Goal: Task Accomplishment & Management: Use online tool/utility

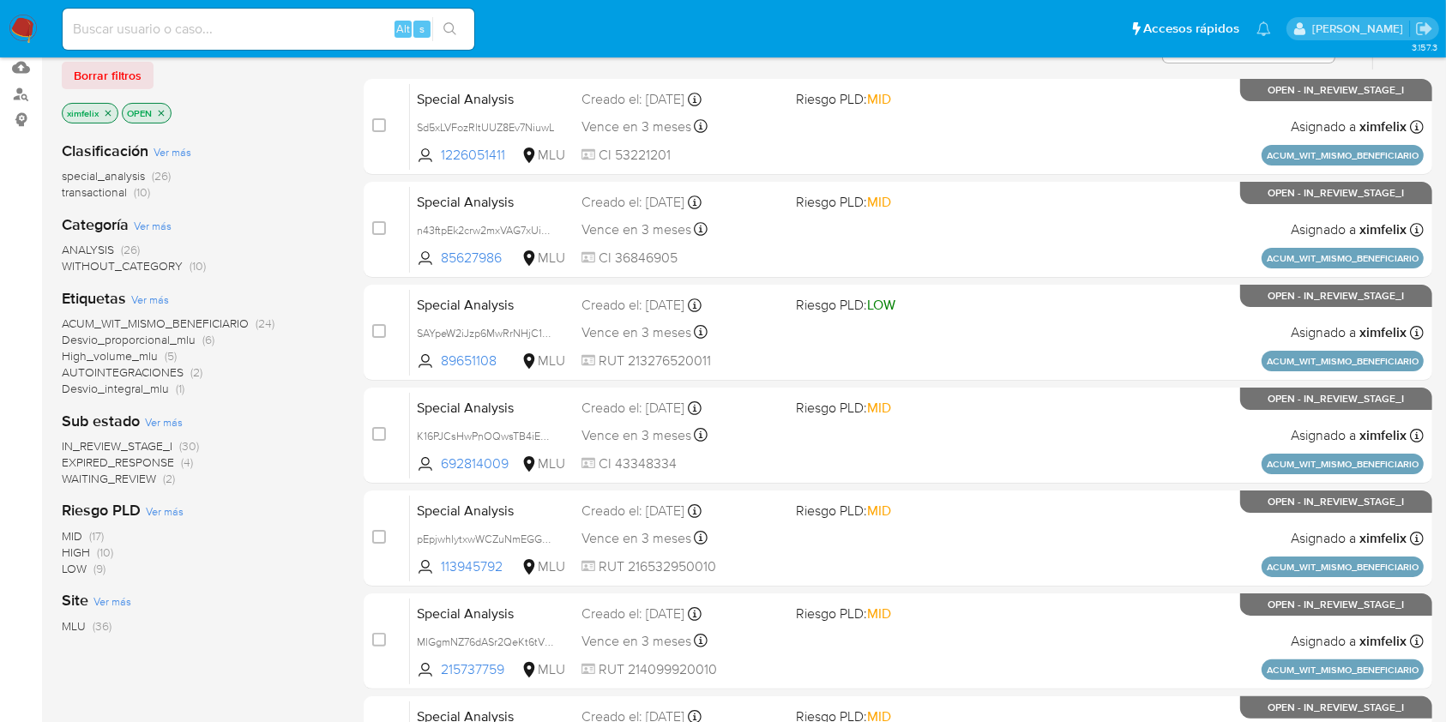
scroll to position [182, 0]
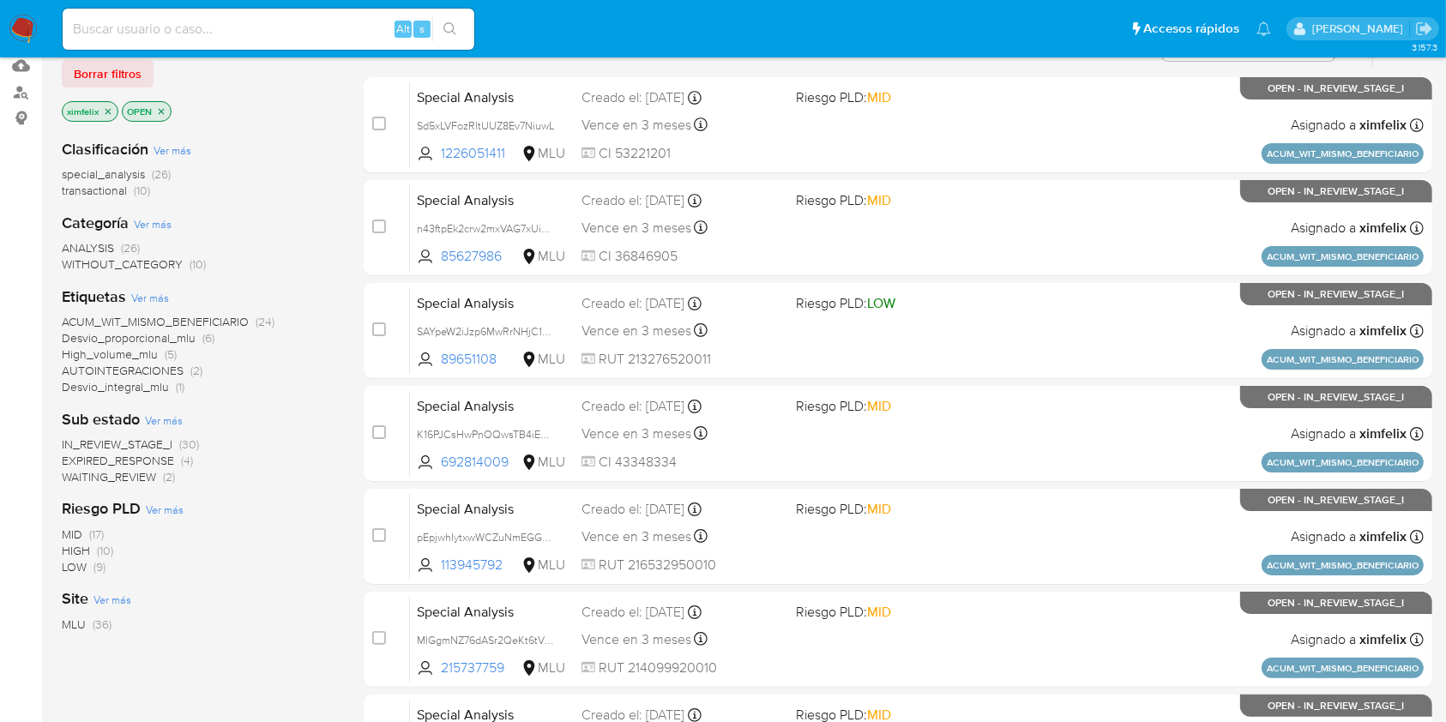
click at [84, 470] on span "WAITING_REVIEW" at bounding box center [109, 476] width 94 height 17
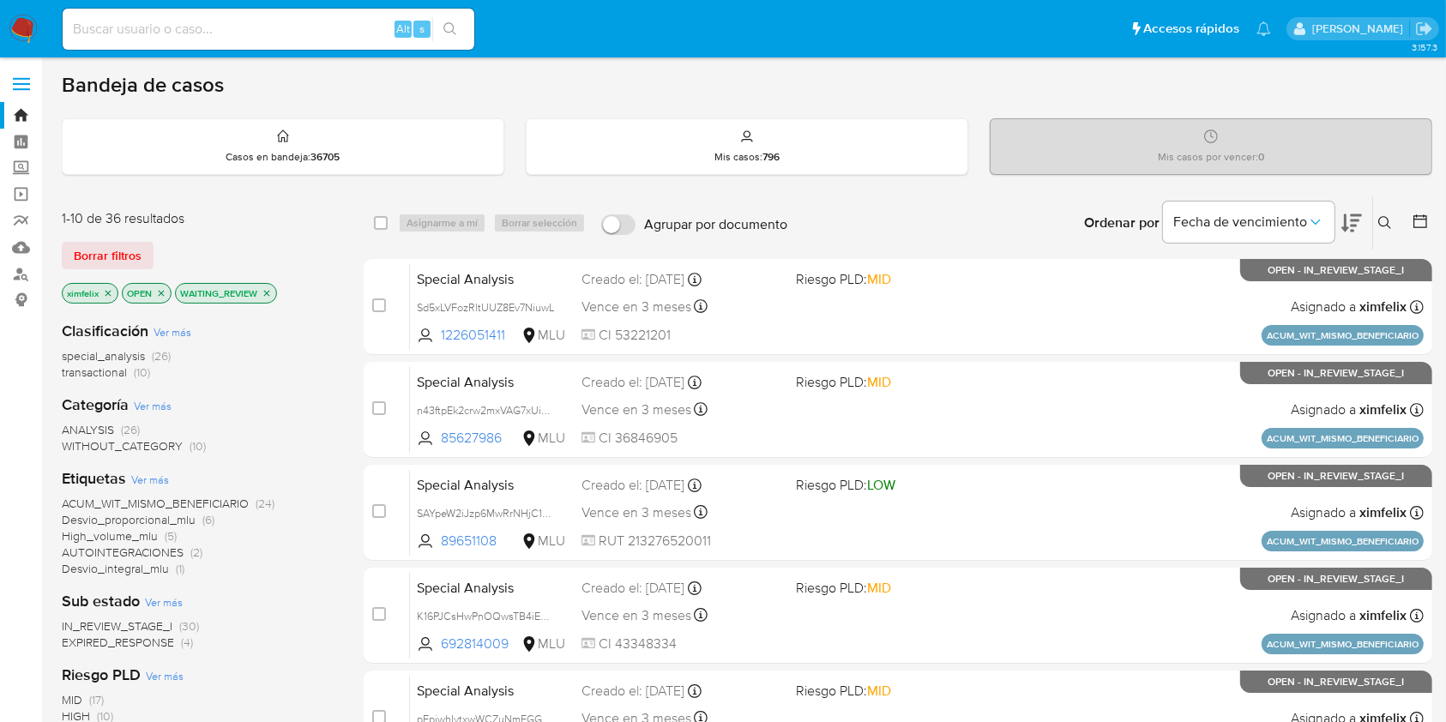
click at [21, 9] on nav "Pausado Ver notificaciones Alt s Accesos rápidos Presiona las siguientes teclas…" at bounding box center [723, 28] width 1446 height 57
click at [21, 31] on img at bounding box center [23, 29] width 29 height 29
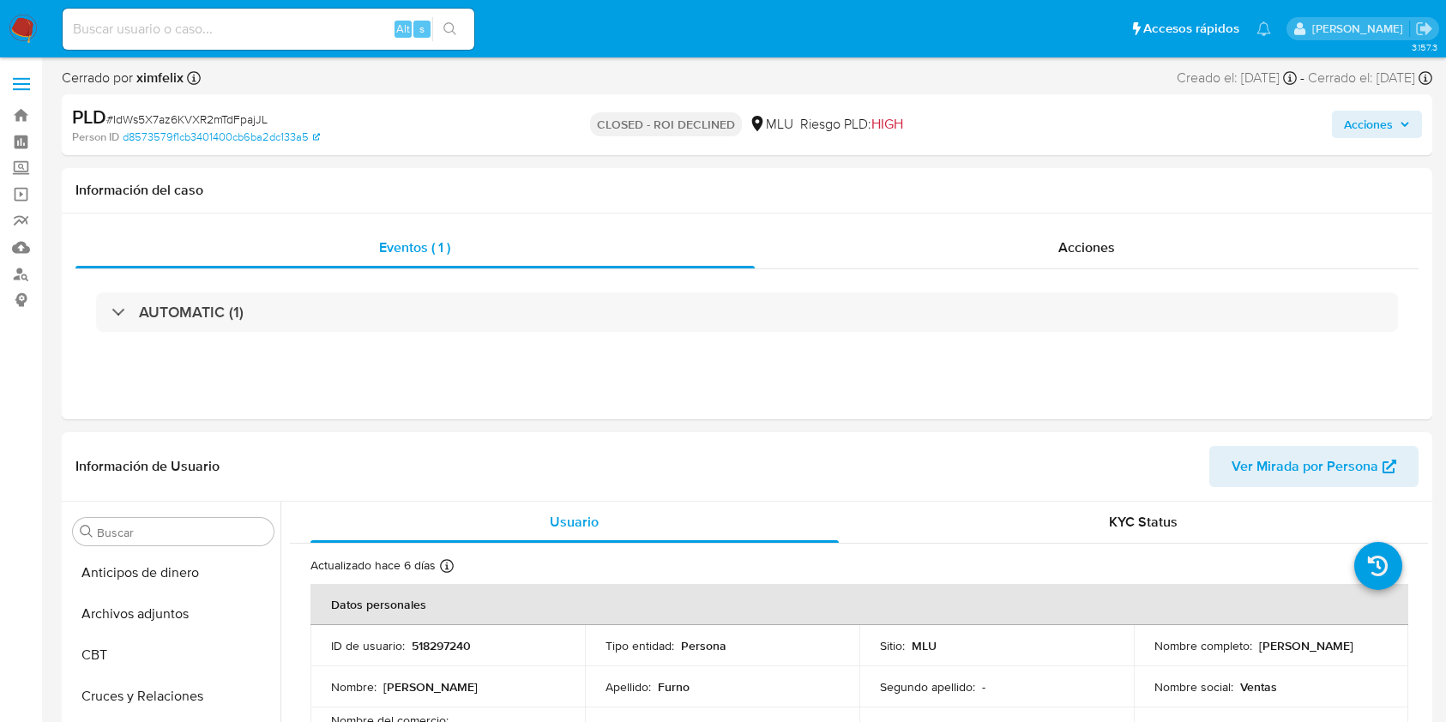
select select "10"
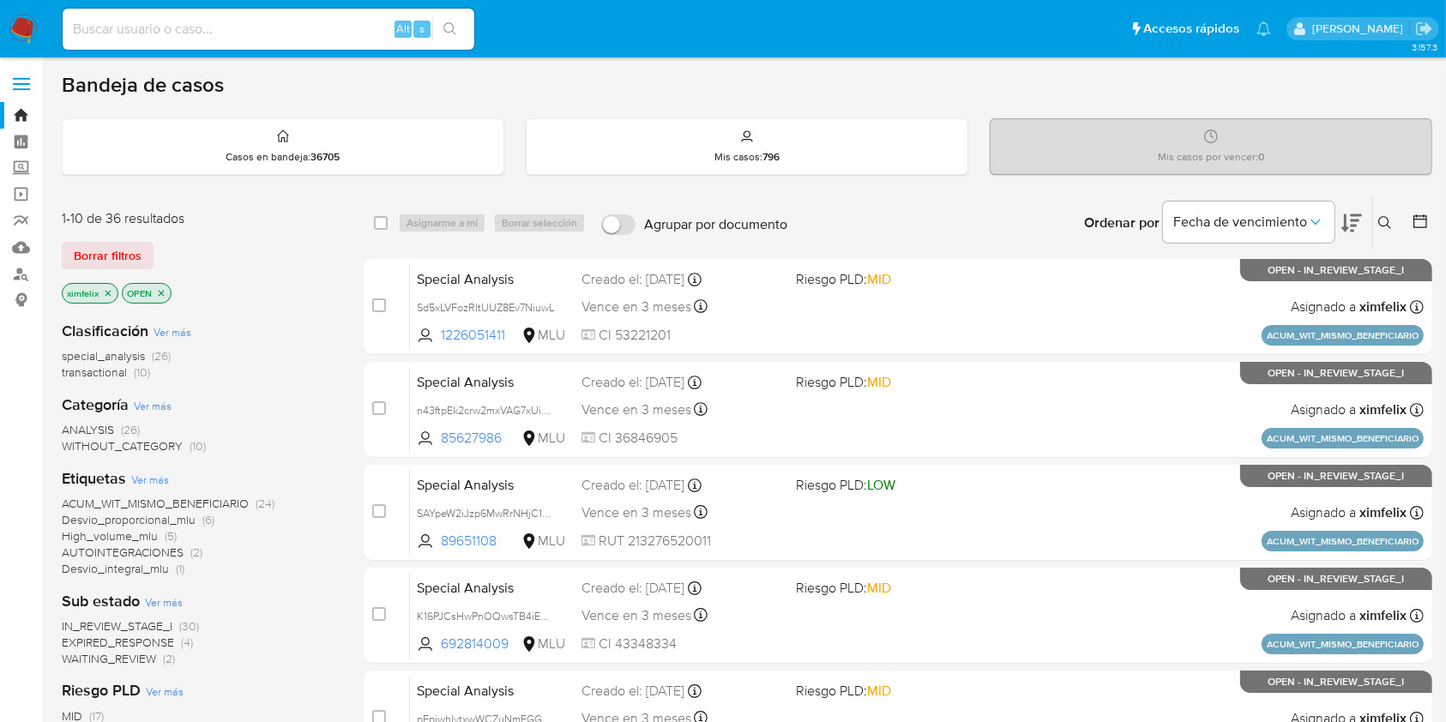
click at [148, 658] on span "WAITING_REVIEW" at bounding box center [109, 658] width 94 height 17
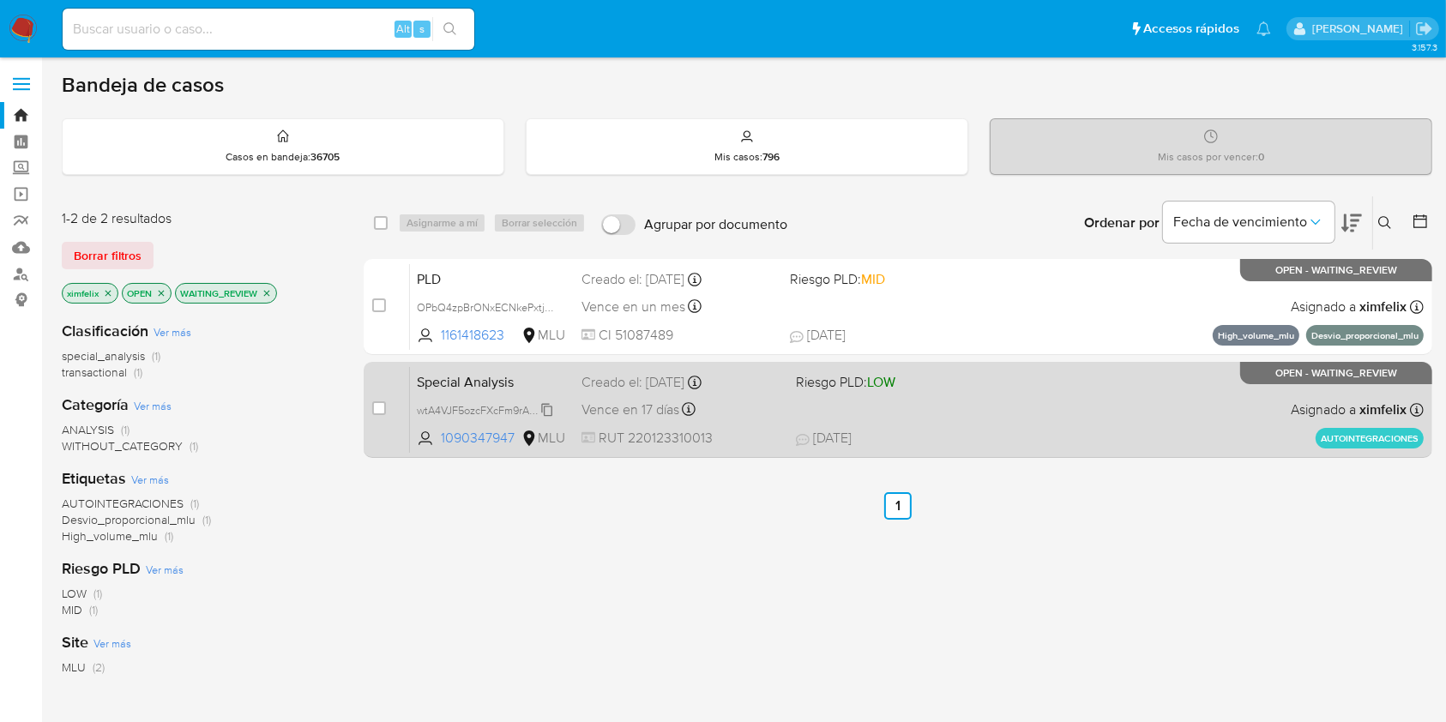
click at [539, 409] on span "wtA4VJF5ozcFXcFm9rAeMPKZ" at bounding box center [490, 409] width 146 height 19
click at [1048, 416] on div "Special Analysis wtA4VJF5ozcFXcFm9rAeMPKZ 1090347947 MLU Riesgo PLD: LOW Creado…" at bounding box center [917, 409] width 1014 height 87
click at [371, 415] on div "case-item-checkbox No es posible asignar el caso Special Analysis wtA4VJF5ozcFX…" at bounding box center [898, 410] width 1069 height 96
click at [377, 407] on input "checkbox" at bounding box center [379, 408] width 14 height 14
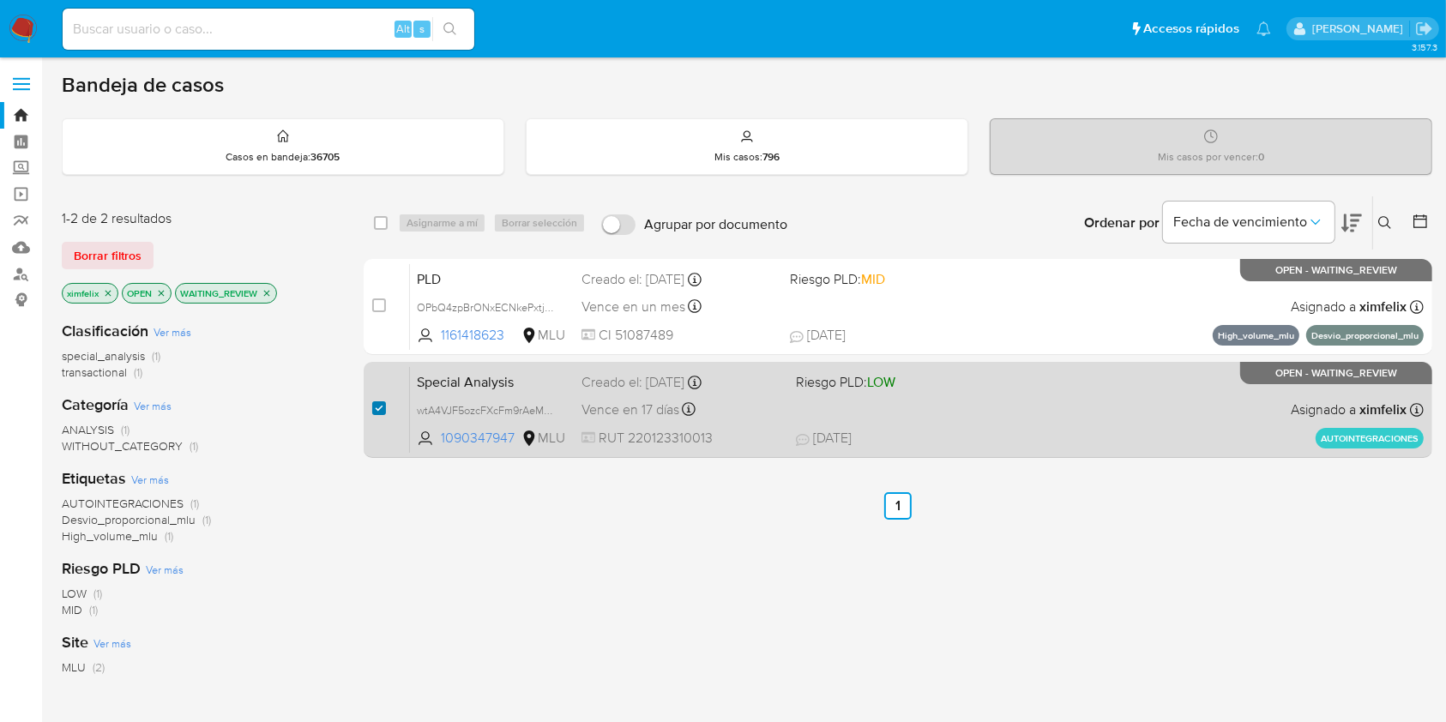
checkbox input "true"
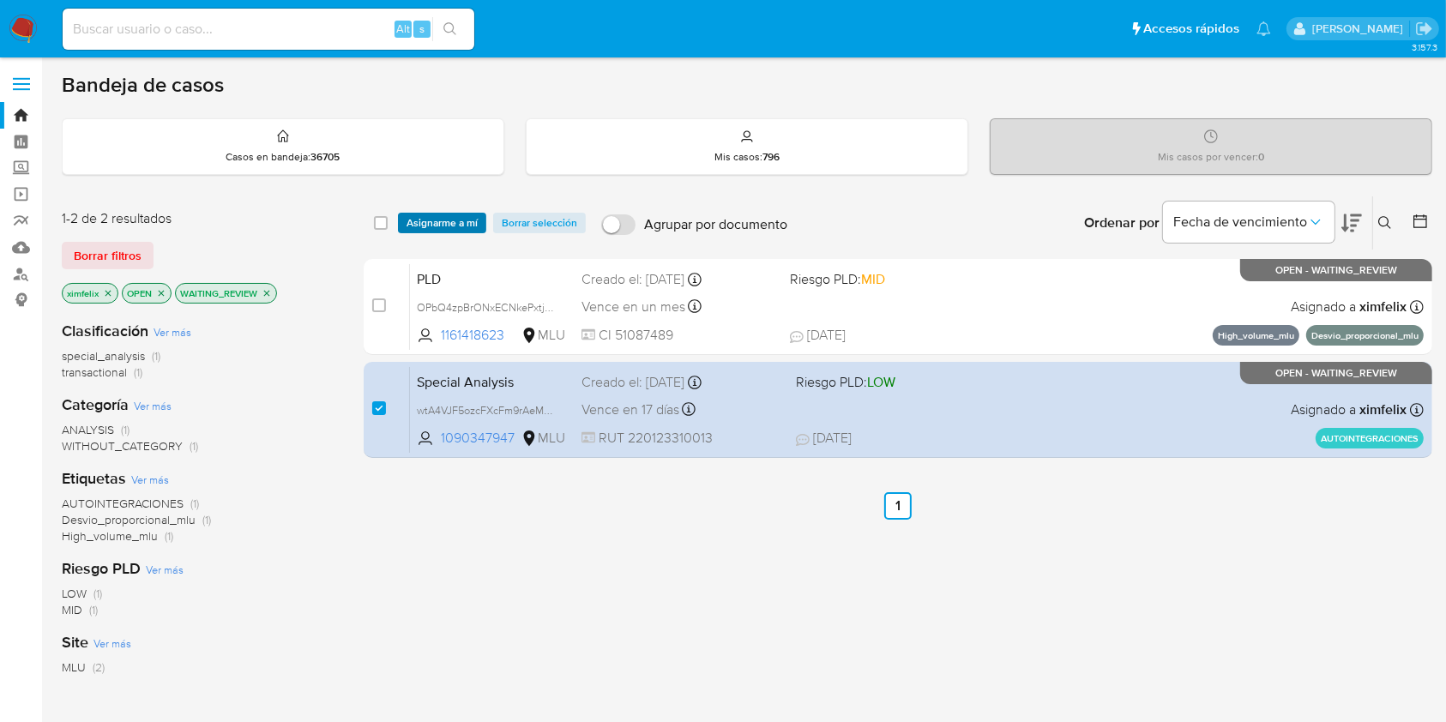
click at [453, 216] on span "Asignarme a mí" at bounding box center [442, 222] width 71 height 17
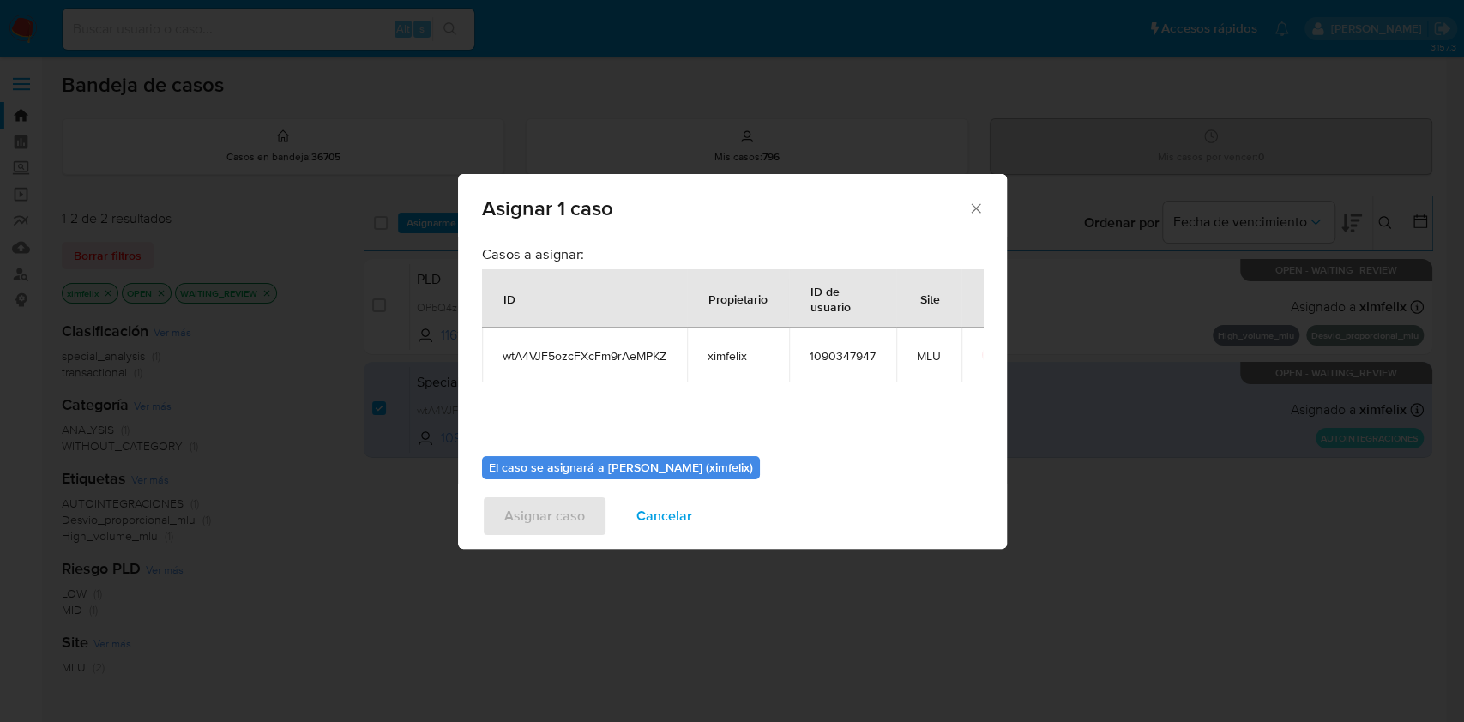
scroll to position [87, 0]
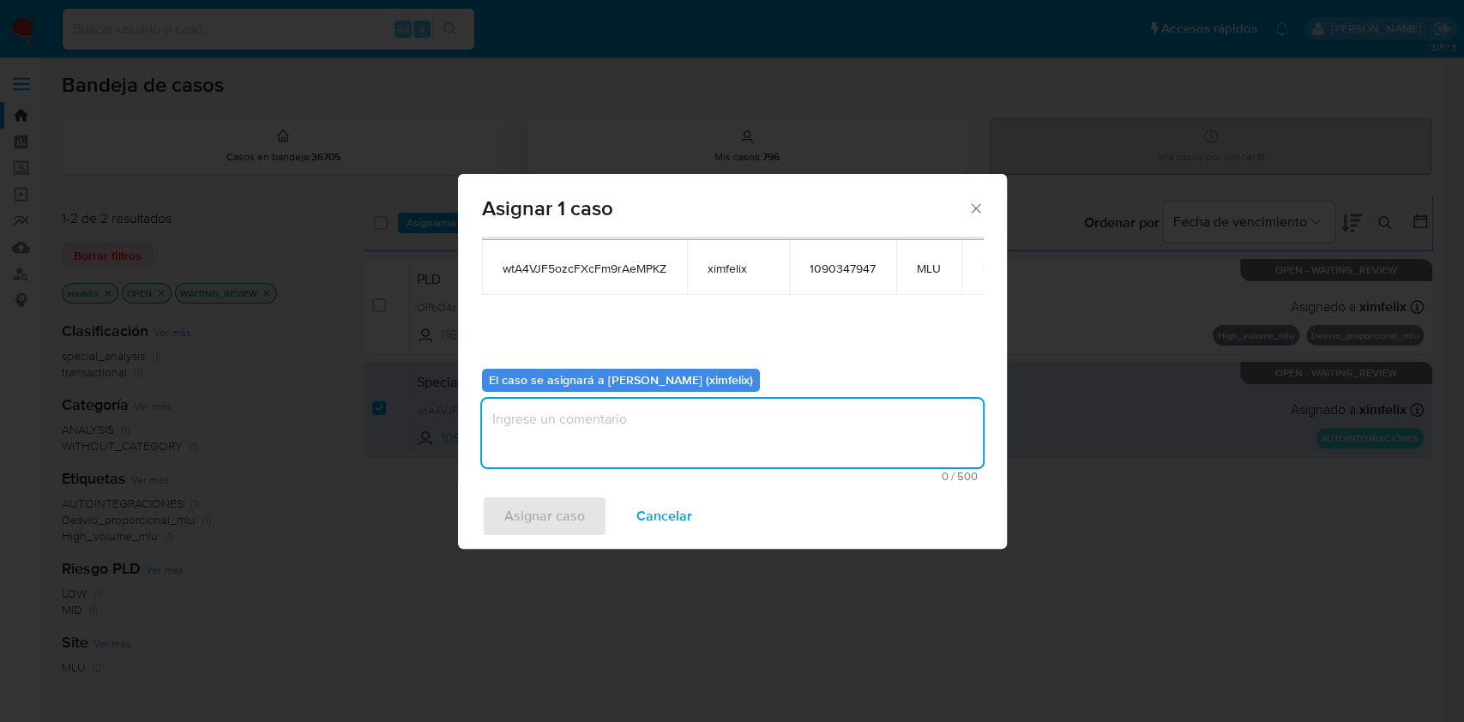
click at [778, 412] on textarea "assign-modal" at bounding box center [732, 433] width 501 height 69
click at [553, 526] on span "Asignar caso" at bounding box center [544, 516] width 81 height 38
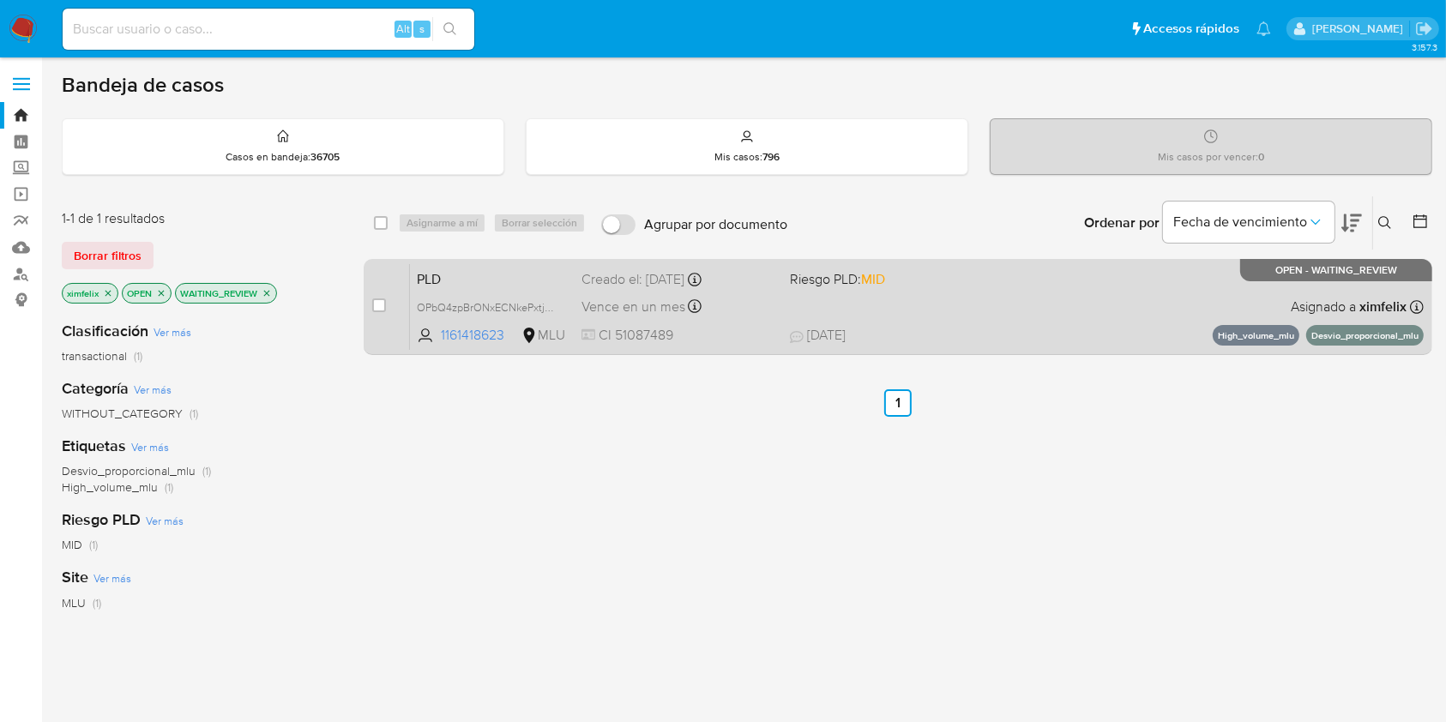
click at [932, 298] on div "PLD OPbQ4zpBrONxECNkePxtj7YR 1161418623 MLU Riesgo PLD: MID Creado el: 12/07/20…" at bounding box center [917, 306] width 1014 height 87
click at [550, 307] on span "OPbQ4zpBrONxECNkePxtj7YR" at bounding box center [490, 306] width 147 height 19
click at [387, 299] on div "case-item-checkbox No es posible asignar el caso" at bounding box center [391, 306] width 38 height 87
click at [379, 302] on input "checkbox" at bounding box center [379, 305] width 14 height 14
checkbox input "true"
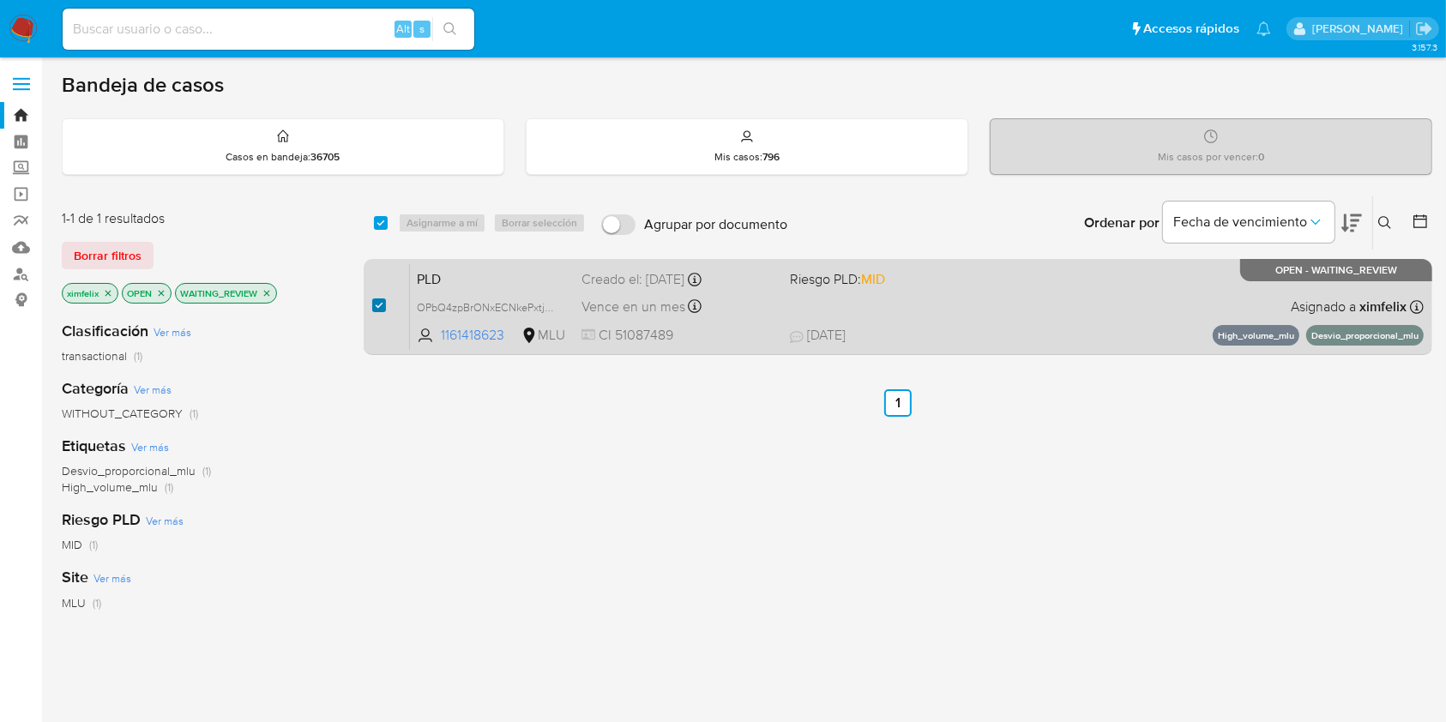
checkbox input "true"
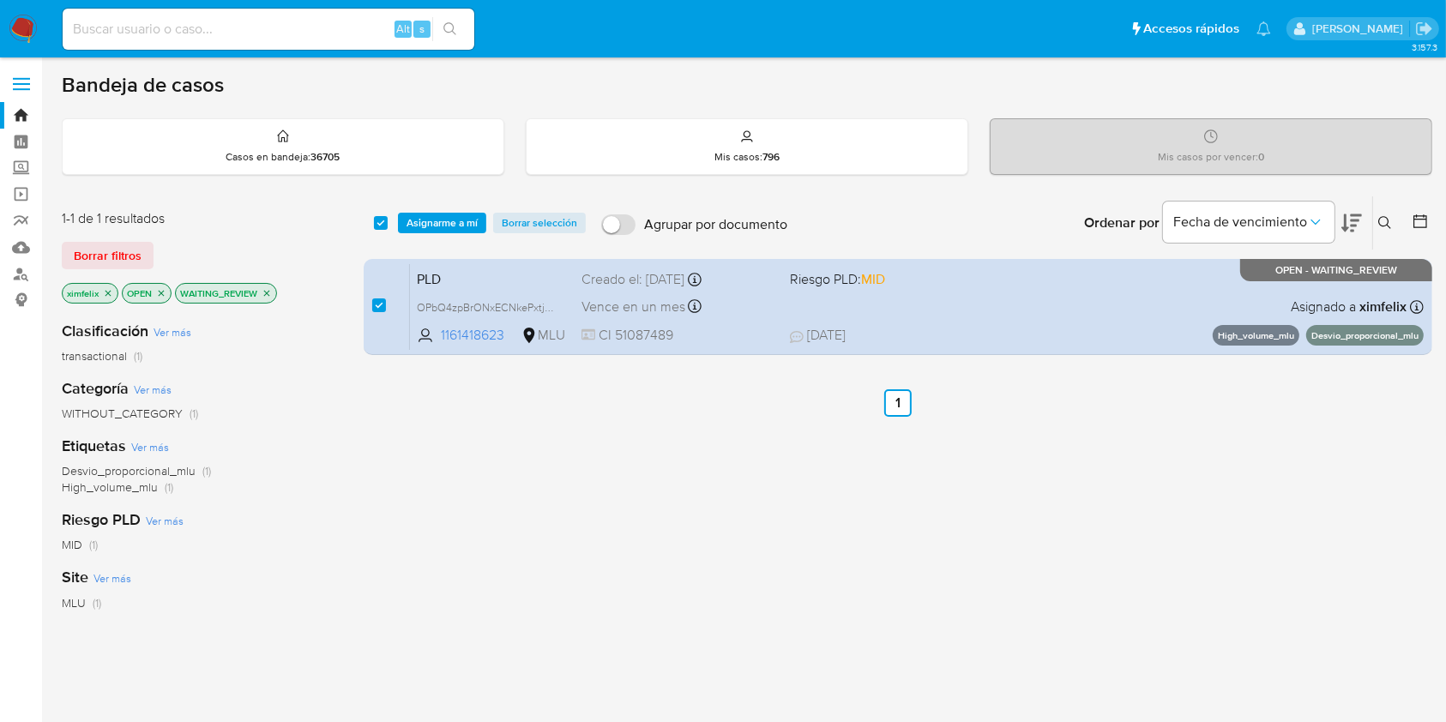
click at [439, 233] on div "select-all-cases-checkbox Asignarme a mí Borrar selección Agrupar por documento…" at bounding box center [898, 222] width 1069 height 53
click at [443, 230] on span "Asignarme a mí" at bounding box center [442, 222] width 71 height 17
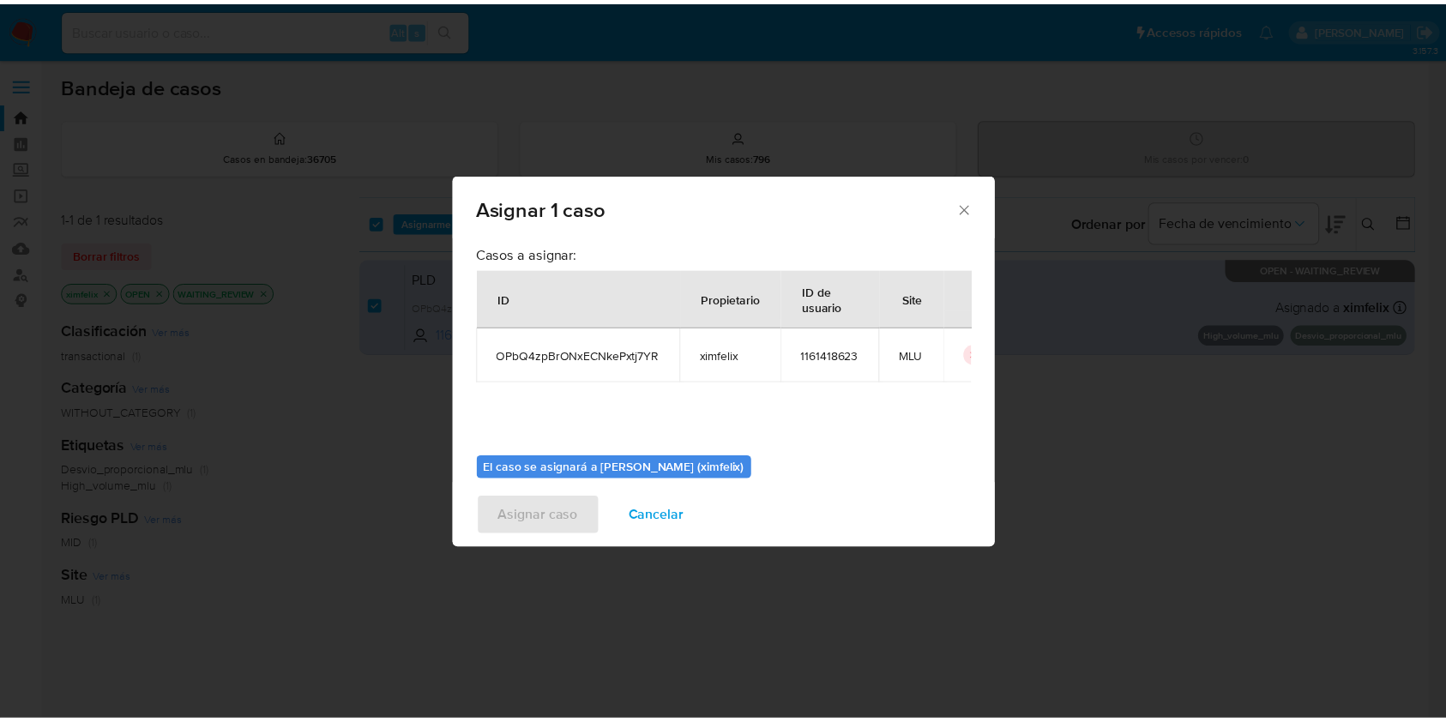
scroll to position [48, 0]
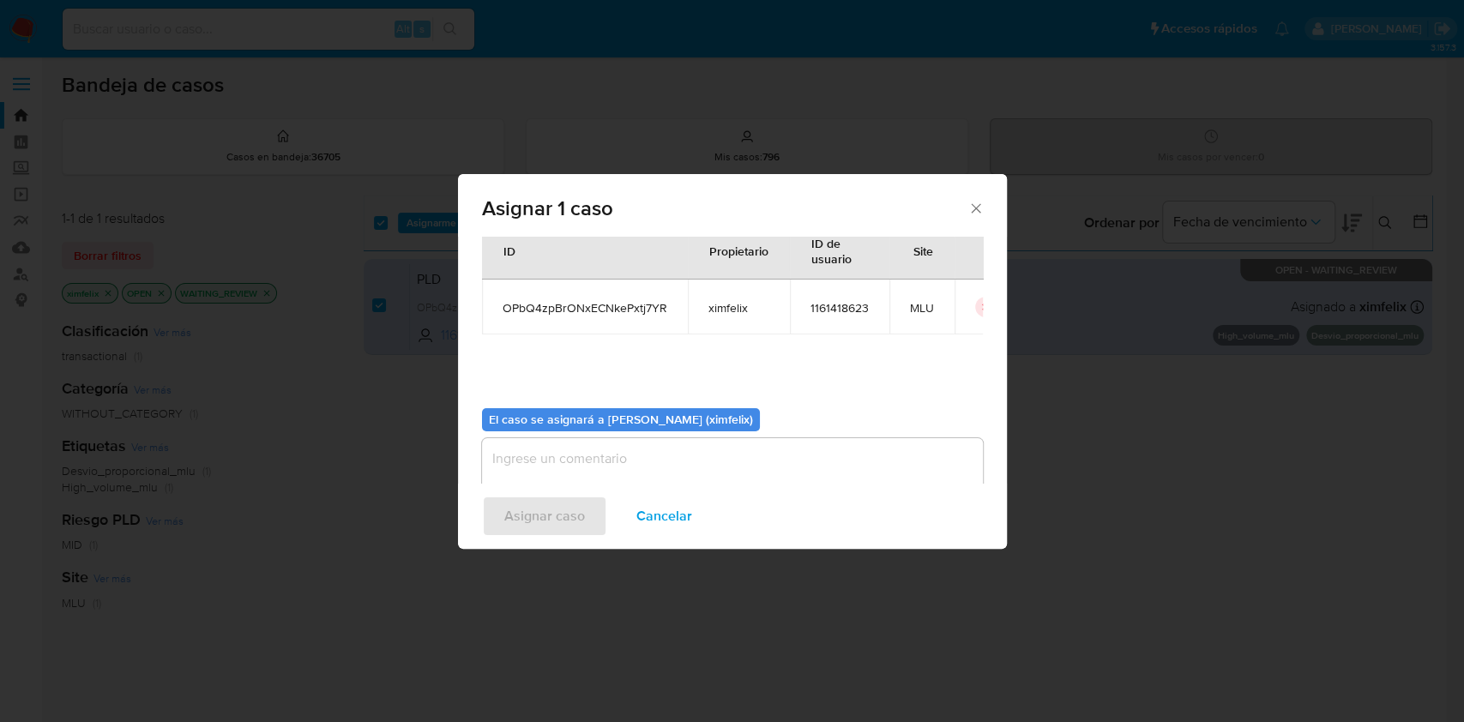
click at [594, 465] on textarea "assign-modal" at bounding box center [732, 472] width 501 height 69
click at [558, 510] on span "Asignar caso" at bounding box center [544, 516] width 81 height 38
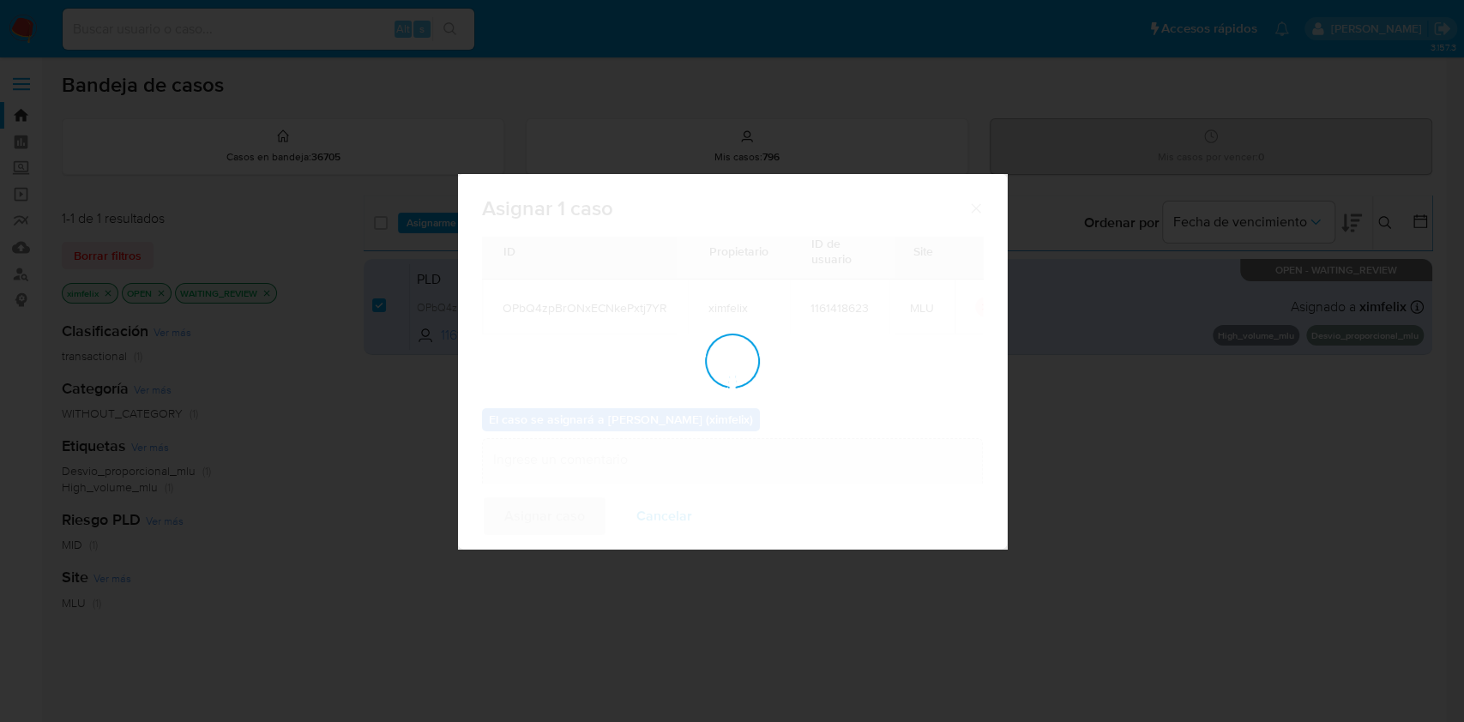
checkbox input "false"
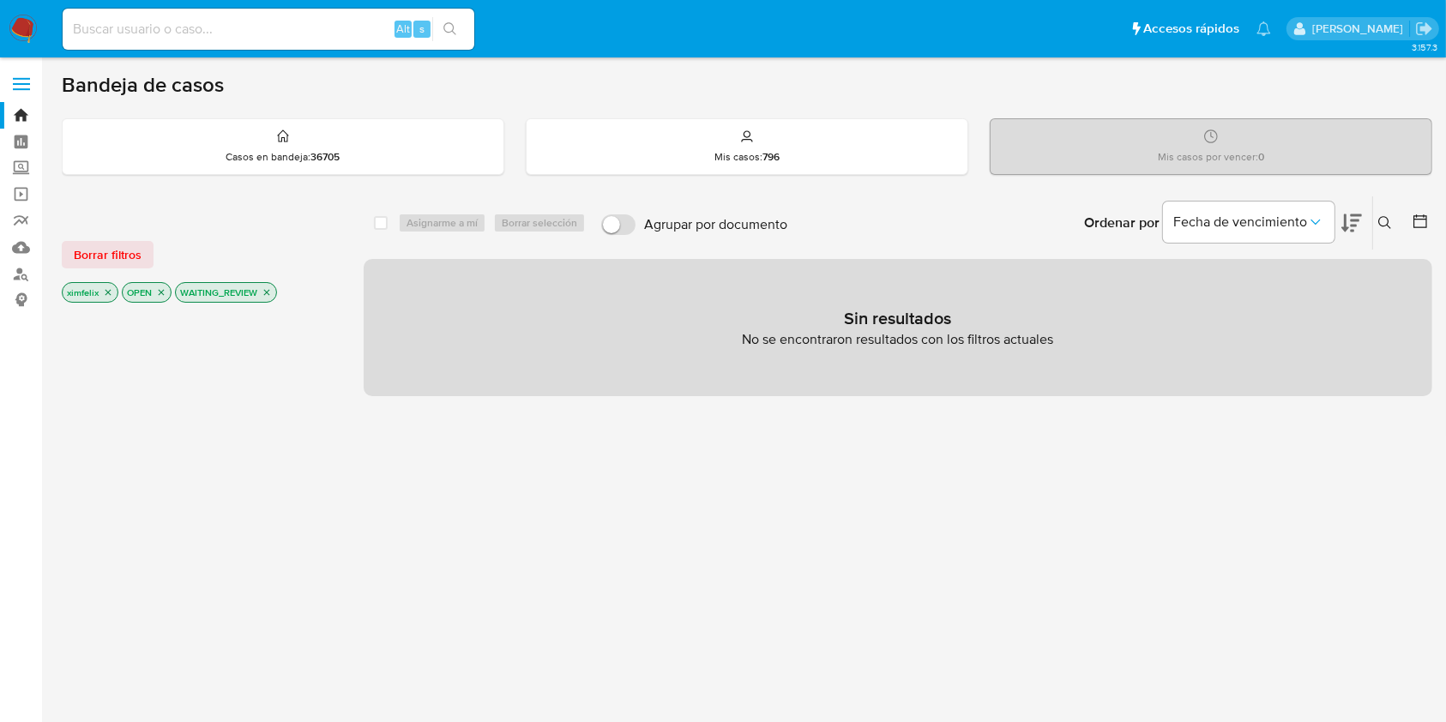
click at [268, 291] on icon "close-filter" at bounding box center [267, 292] width 10 height 10
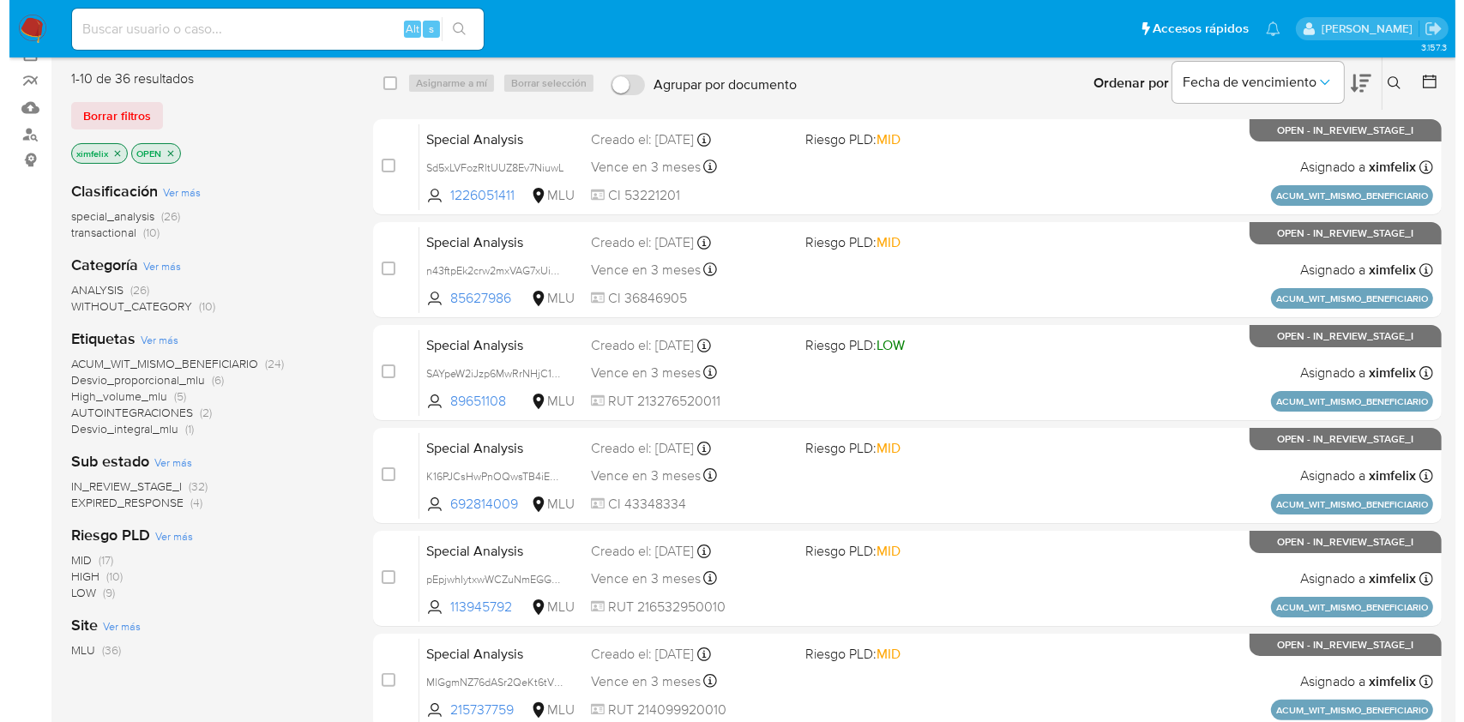
scroll to position [158, 0]
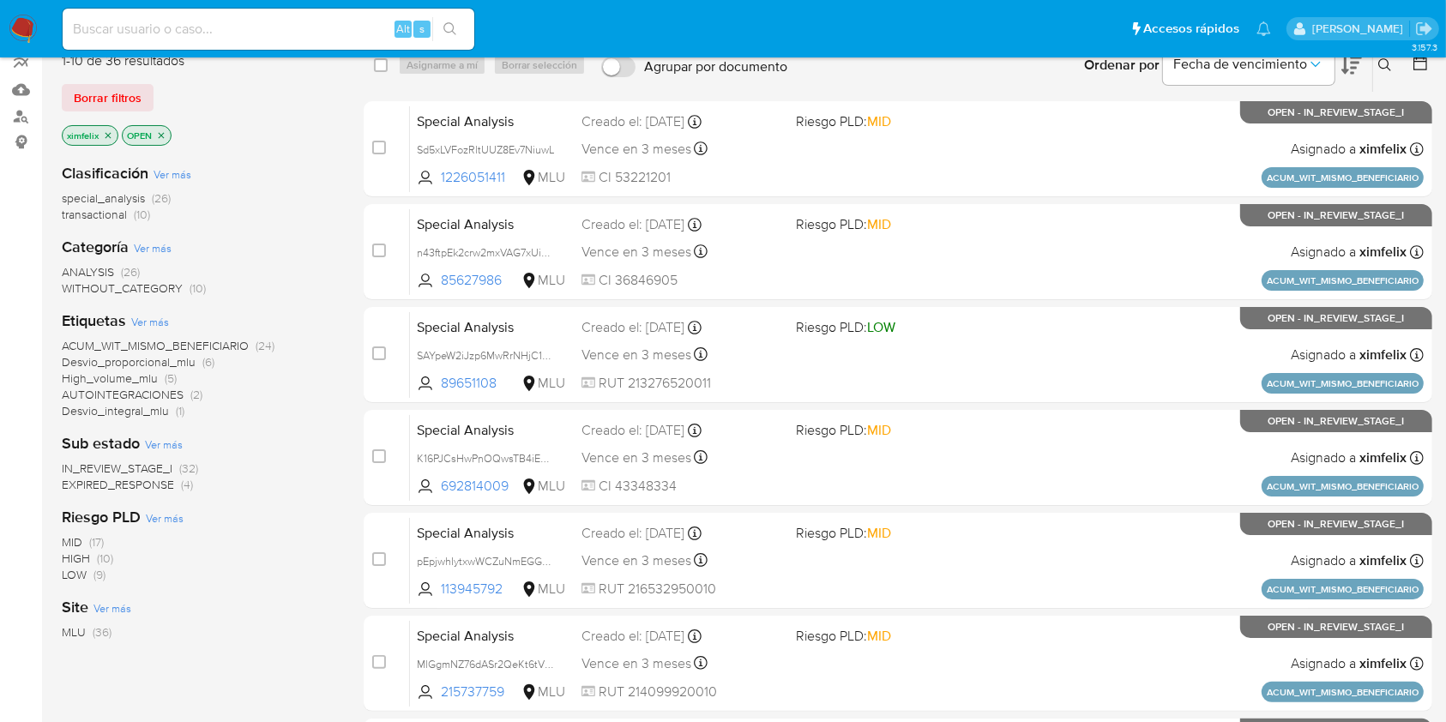
click at [86, 480] on span "EXPIRED_RESPONSE" at bounding box center [118, 484] width 112 height 17
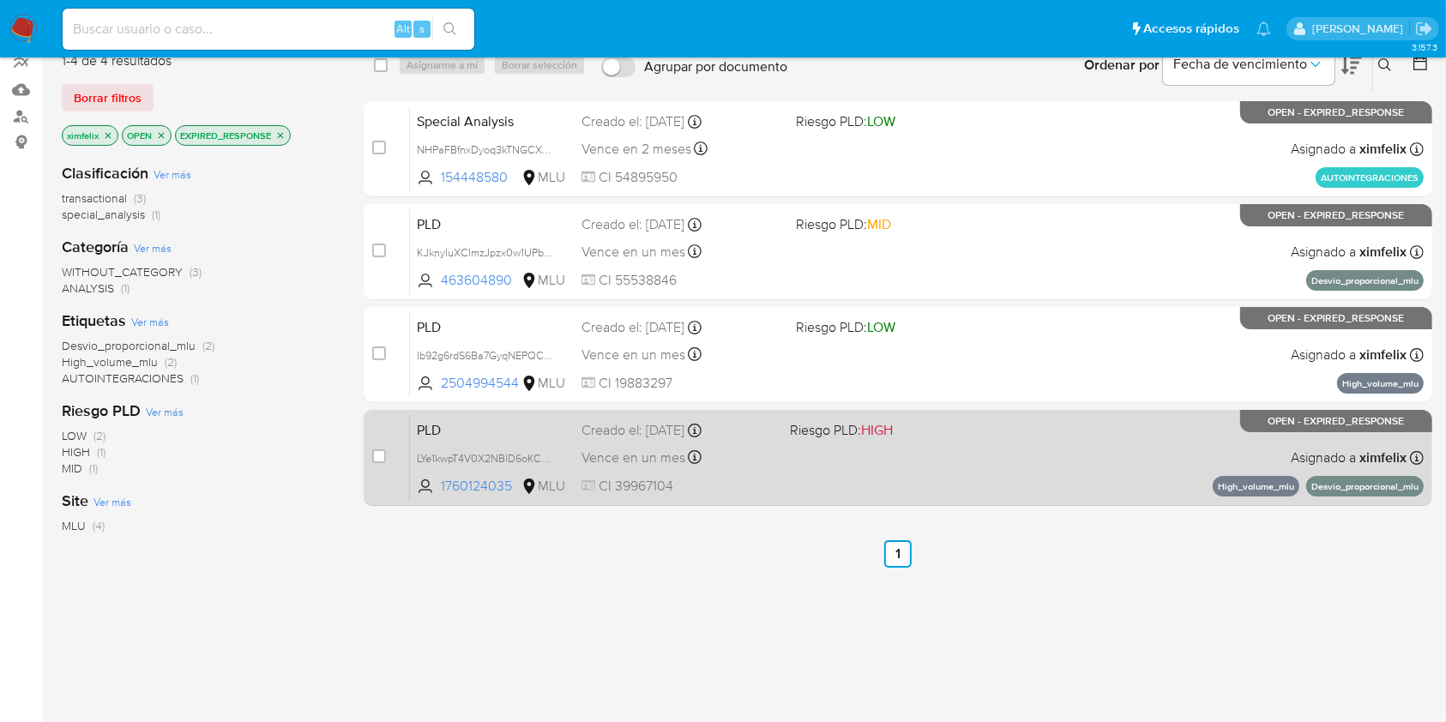
click at [1044, 448] on div "PLD LYe1kwpT4V0X2NBlD6oKCAmU 1760124035 MLU Riesgo PLD: HIGH Creado el: 12/07/2…" at bounding box center [917, 457] width 1014 height 87
click at [547, 456] on span "LYe1kwpT4V0X2NBlD6oKCAmU" at bounding box center [491, 457] width 148 height 19
click at [372, 460] on input "checkbox" at bounding box center [379, 456] width 14 height 14
checkbox input "true"
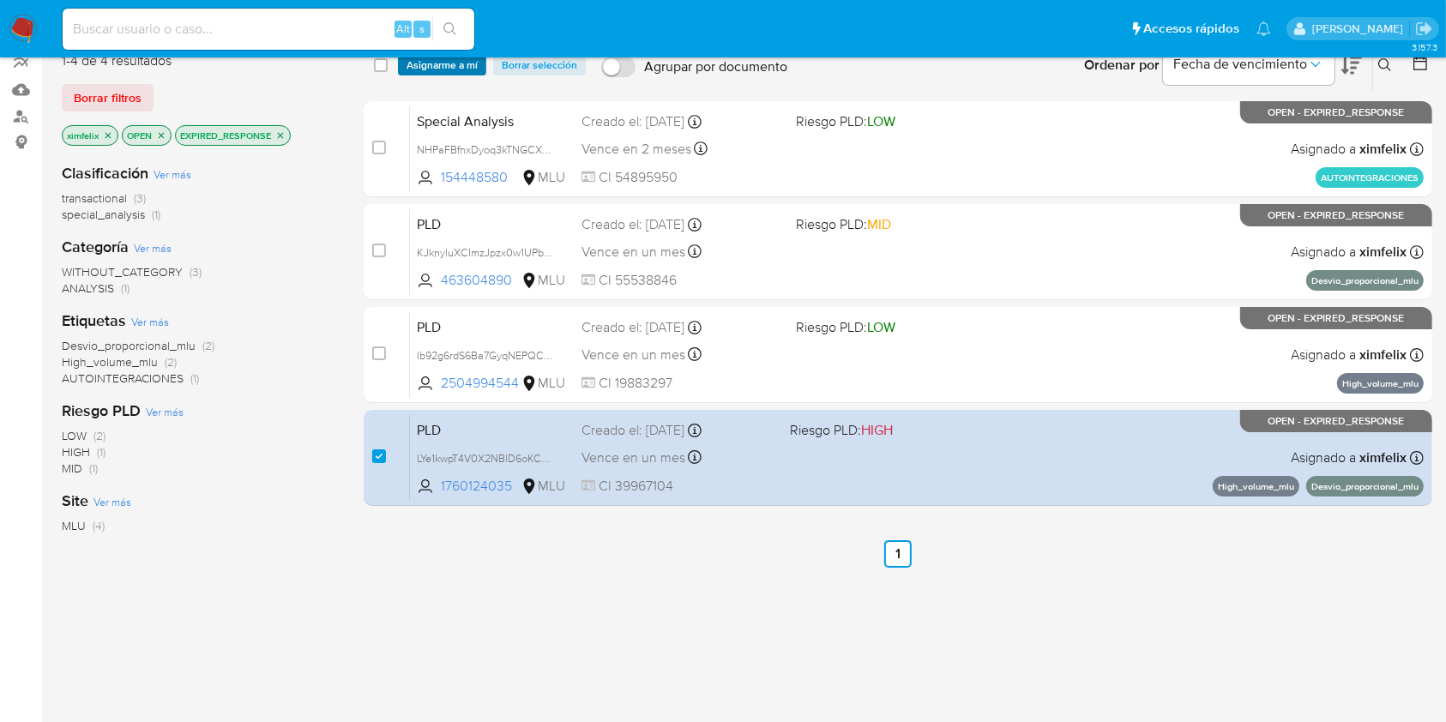
click at [457, 68] on span "Asignarme a mí" at bounding box center [442, 65] width 71 height 17
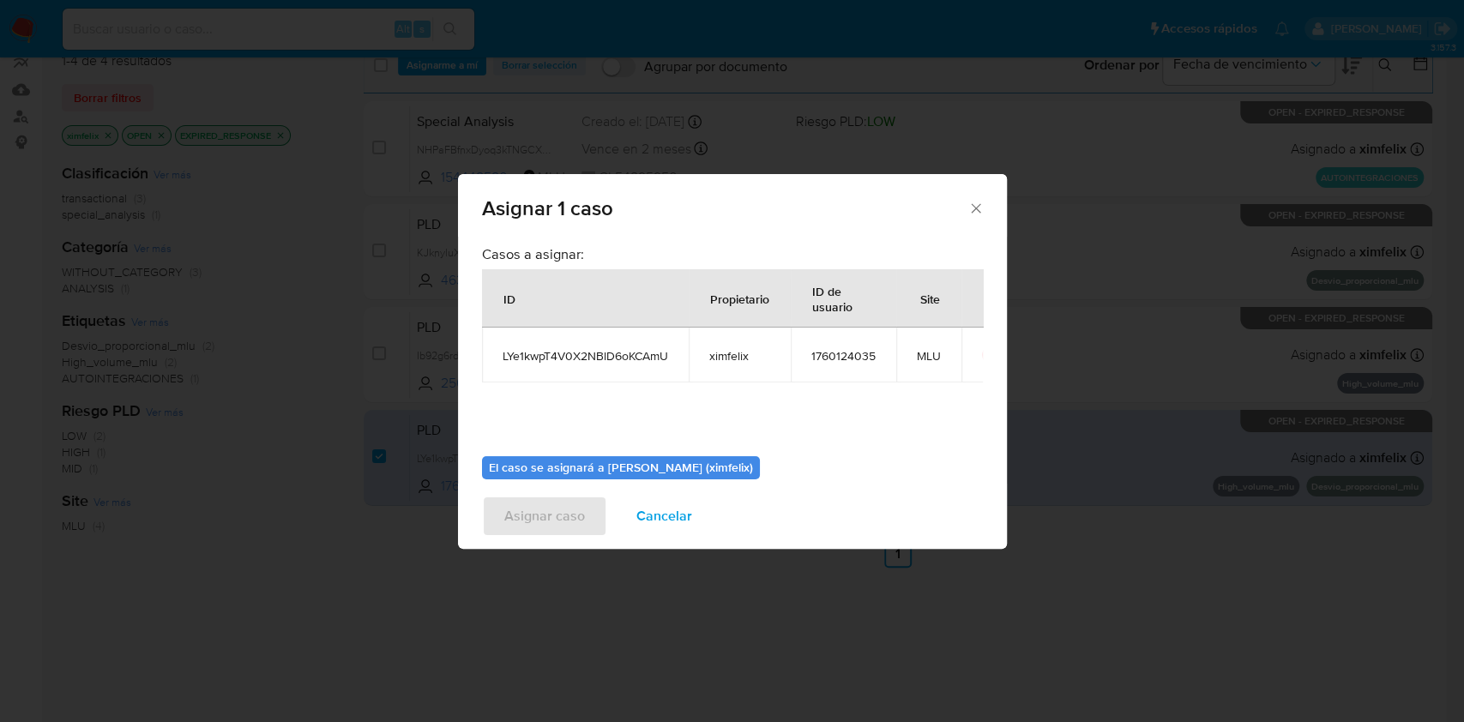
click at [857, 359] on span "1760124035" at bounding box center [843, 355] width 64 height 15
copy span "1760124035"
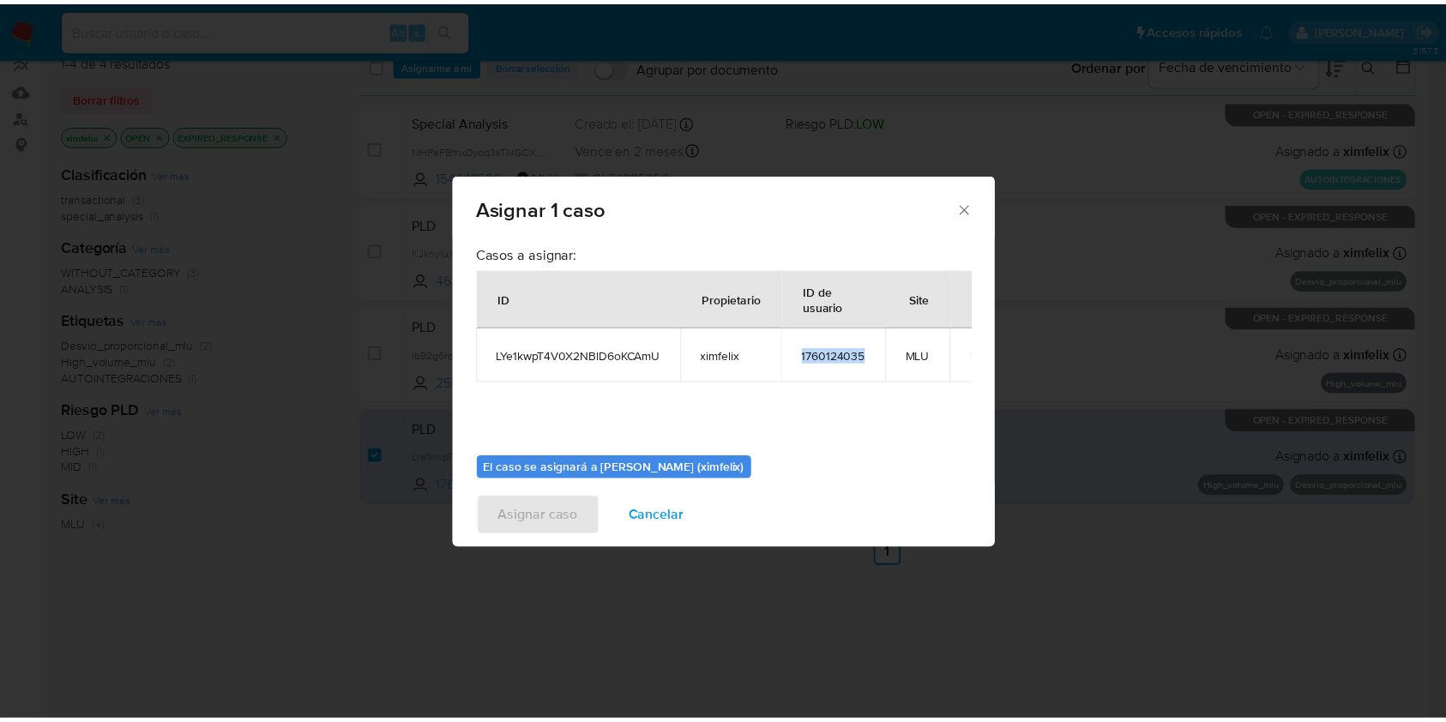
scroll to position [87, 0]
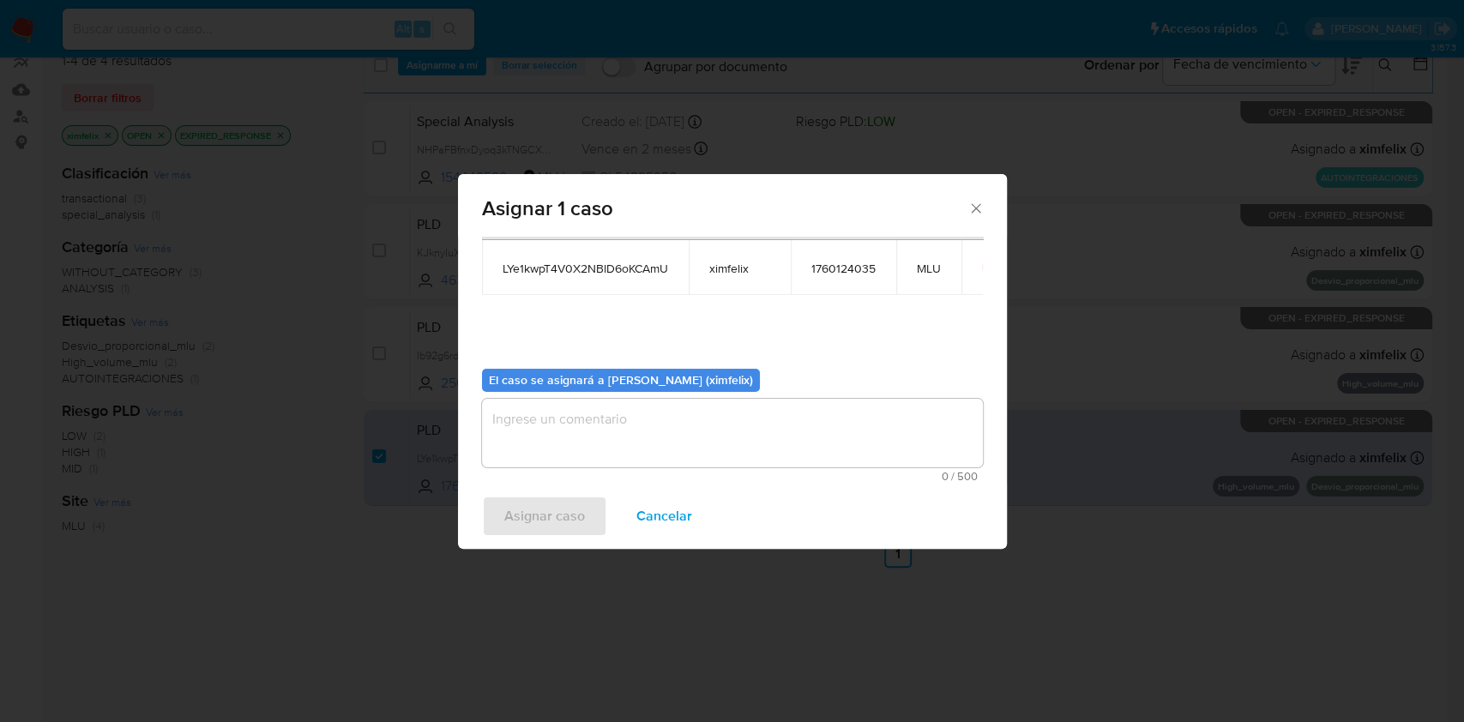
click at [849, 446] on textarea "assign-modal" at bounding box center [732, 433] width 501 height 69
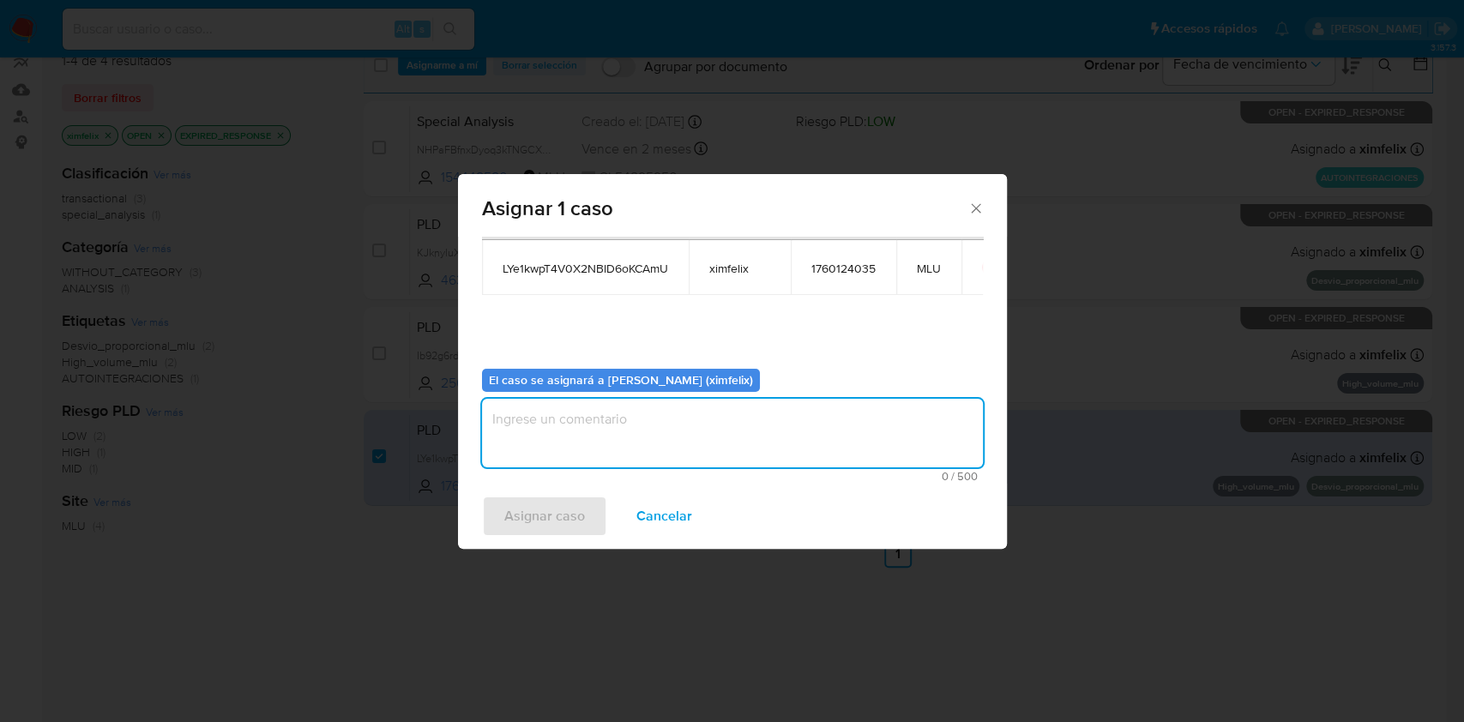
paste textarea "1760124035"
type textarea "1760124035"
click at [542, 520] on span "Asignar caso" at bounding box center [544, 516] width 81 height 38
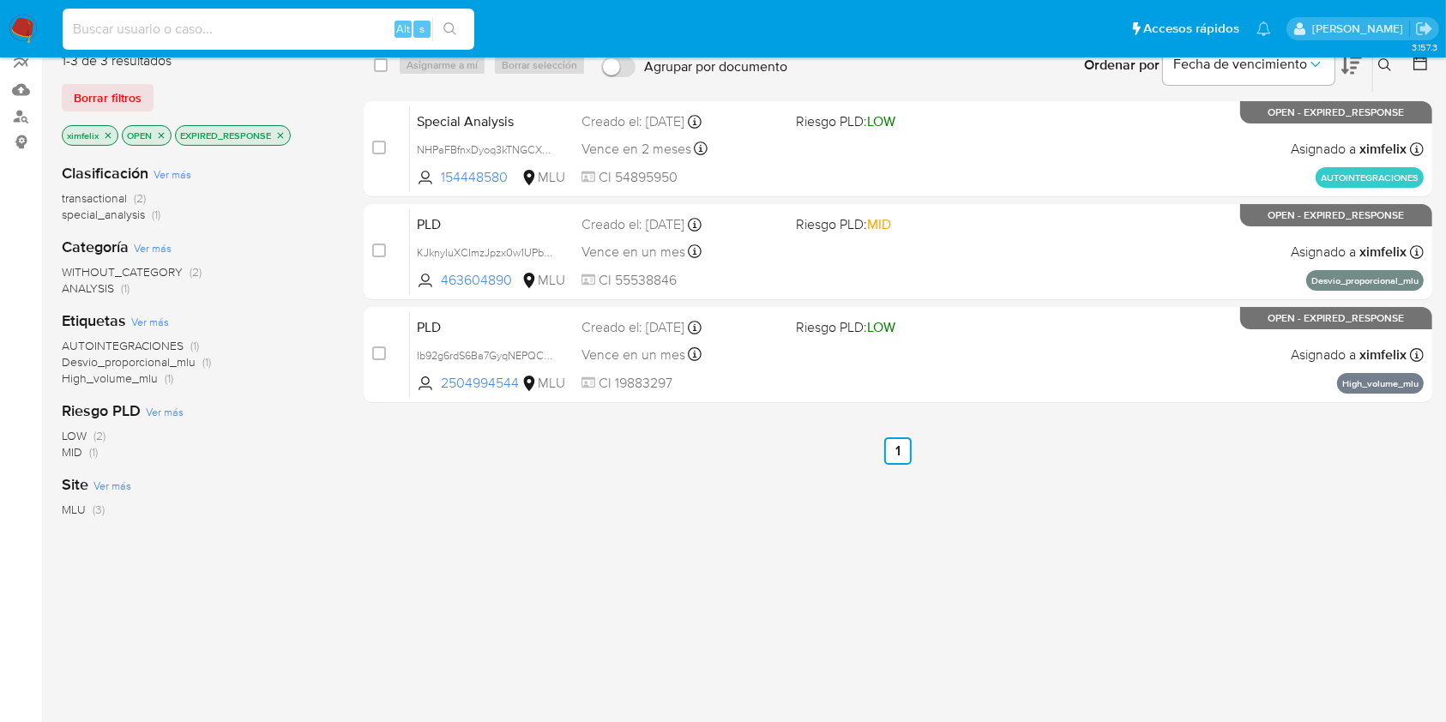
click at [273, 31] on input at bounding box center [269, 29] width 412 height 22
paste input "82481524"
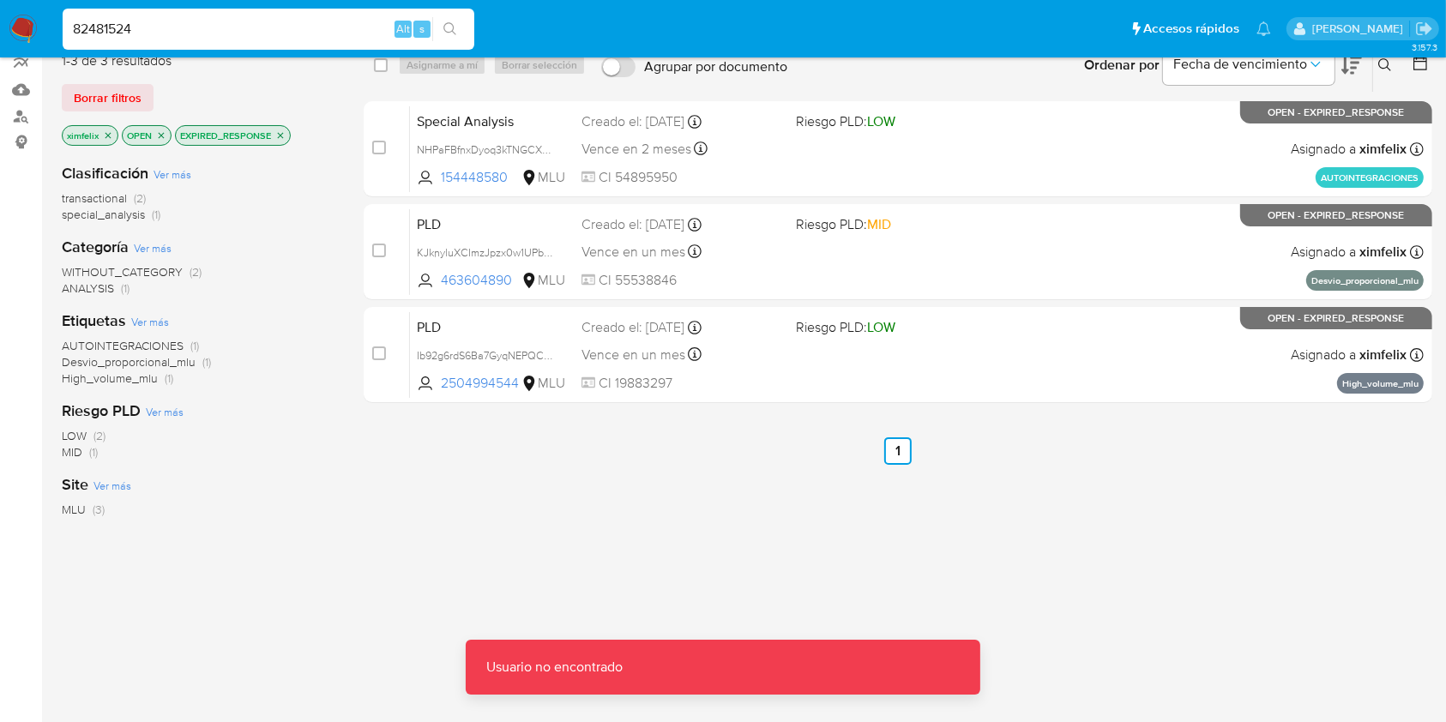
click at [274, 21] on input "82481524" at bounding box center [269, 29] width 412 height 22
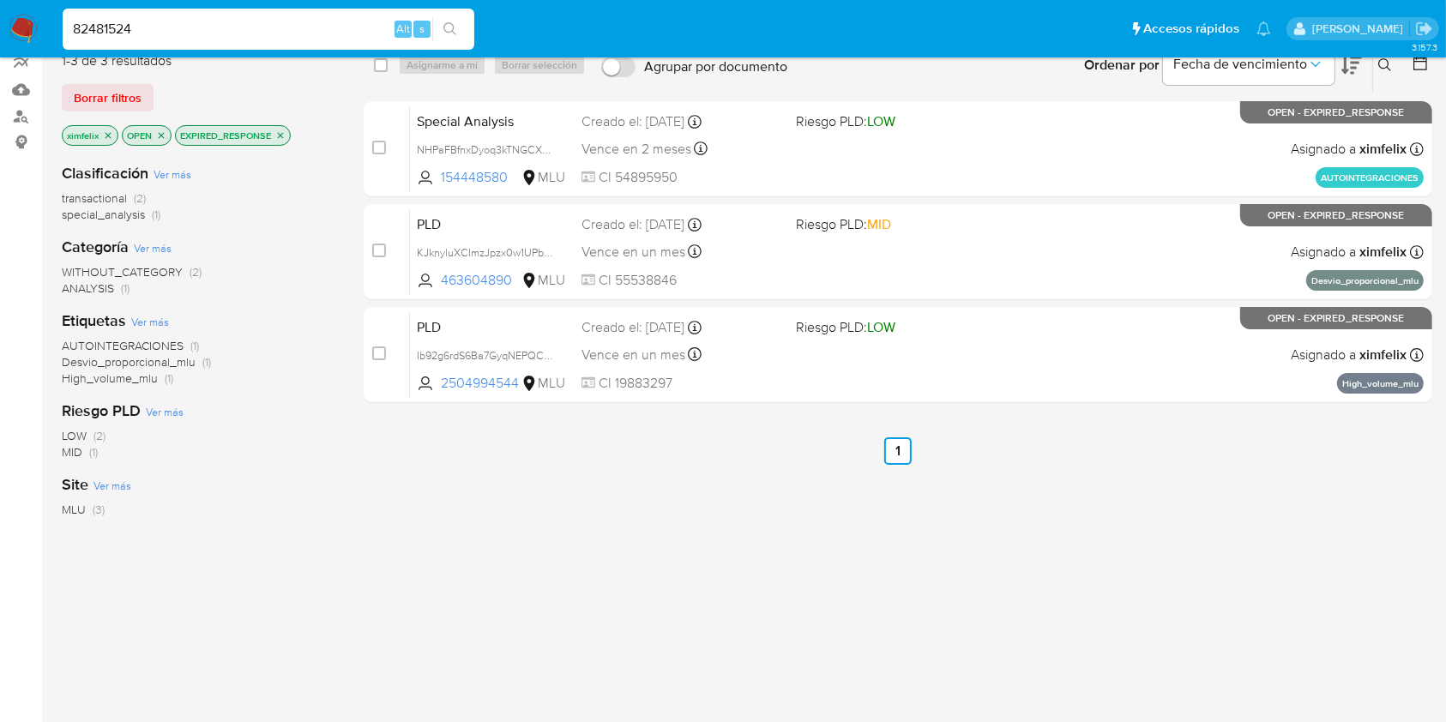
type input "82481524"
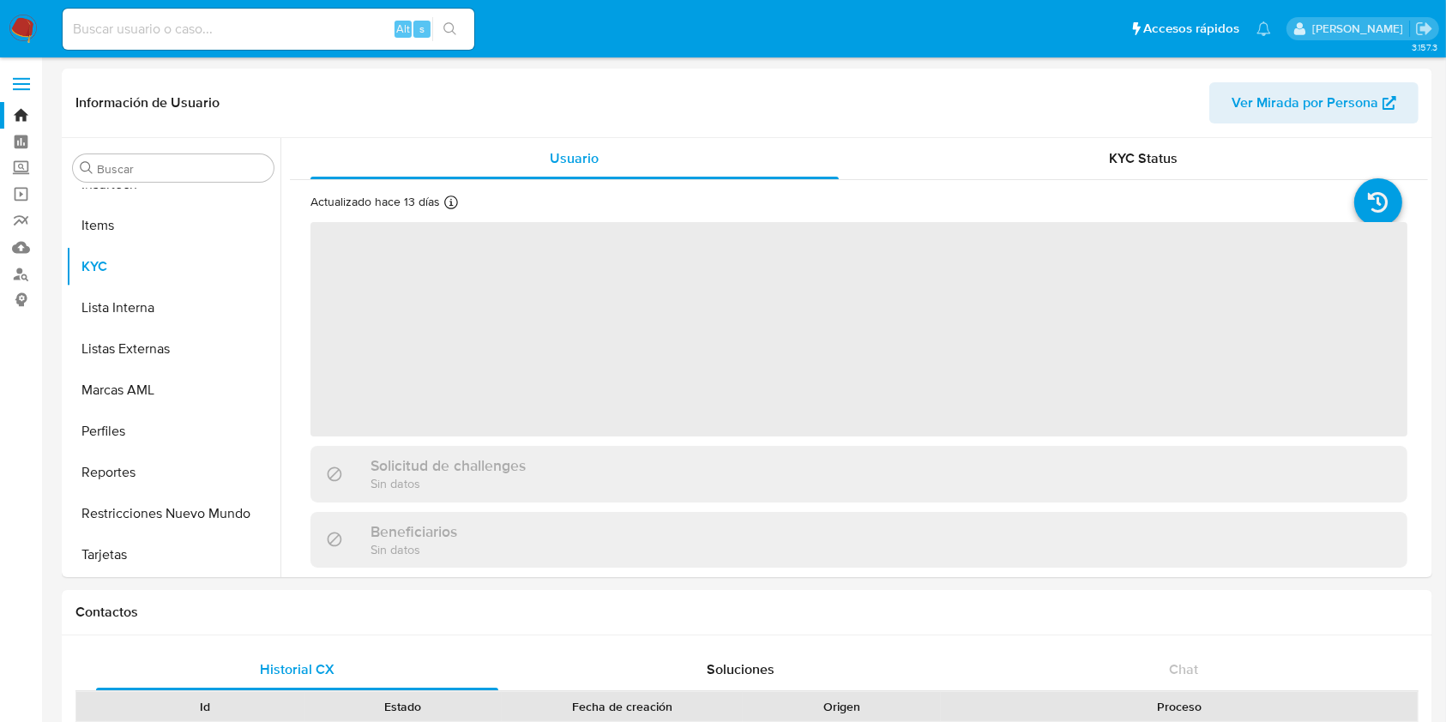
scroll to position [631, 0]
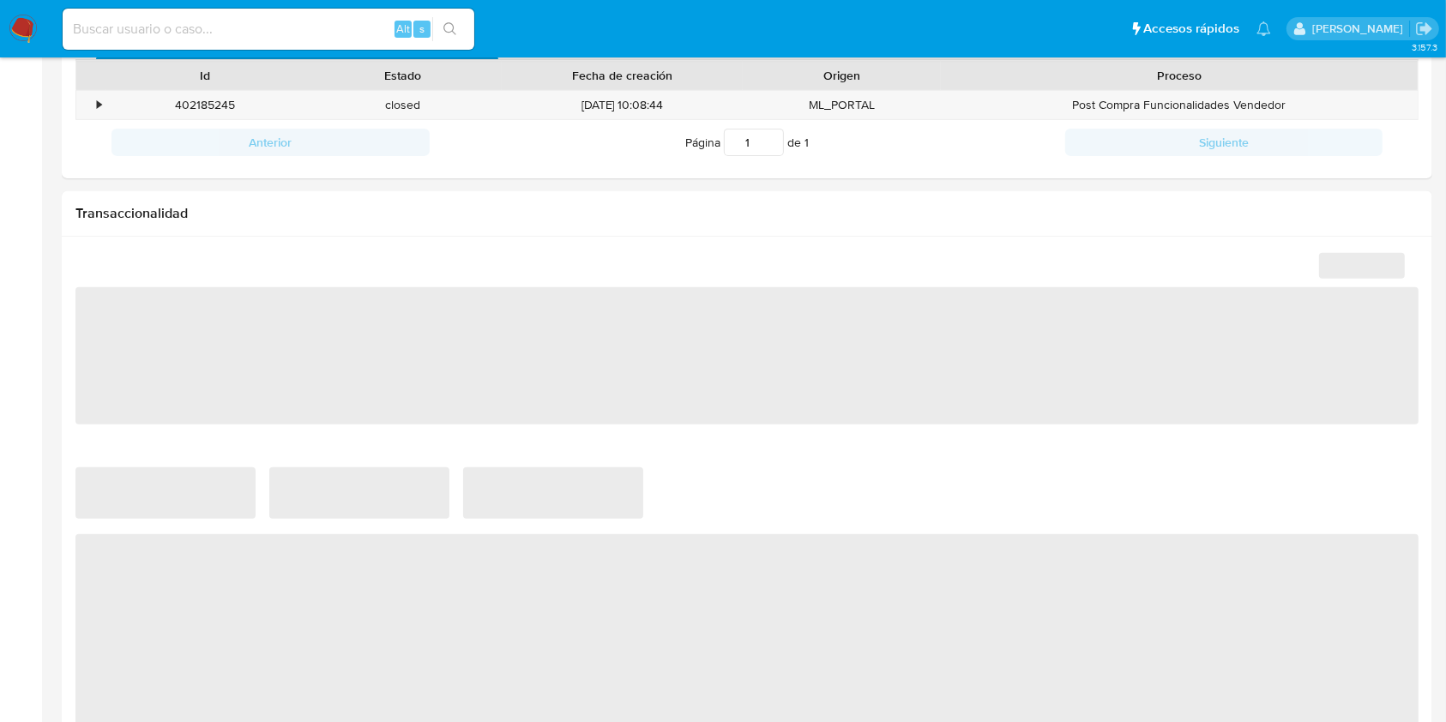
select select "10"
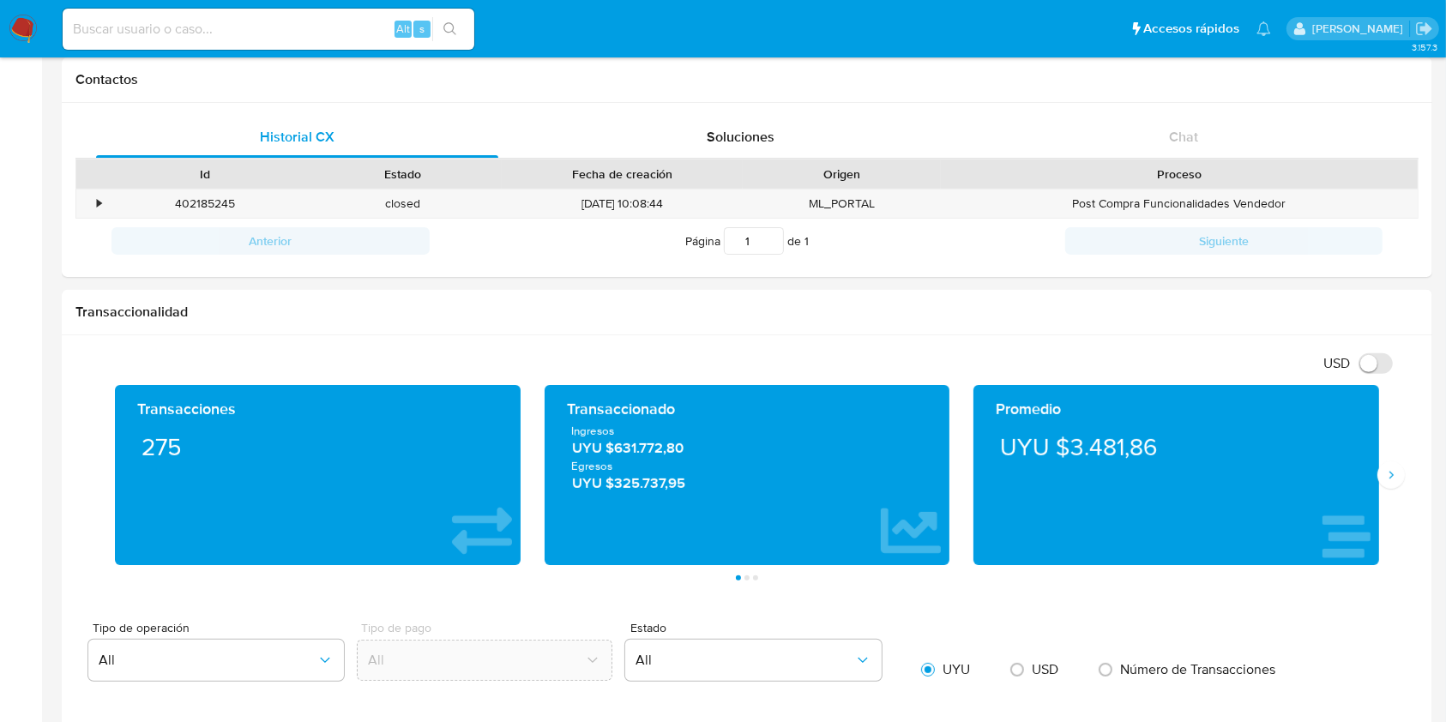
scroll to position [541, 0]
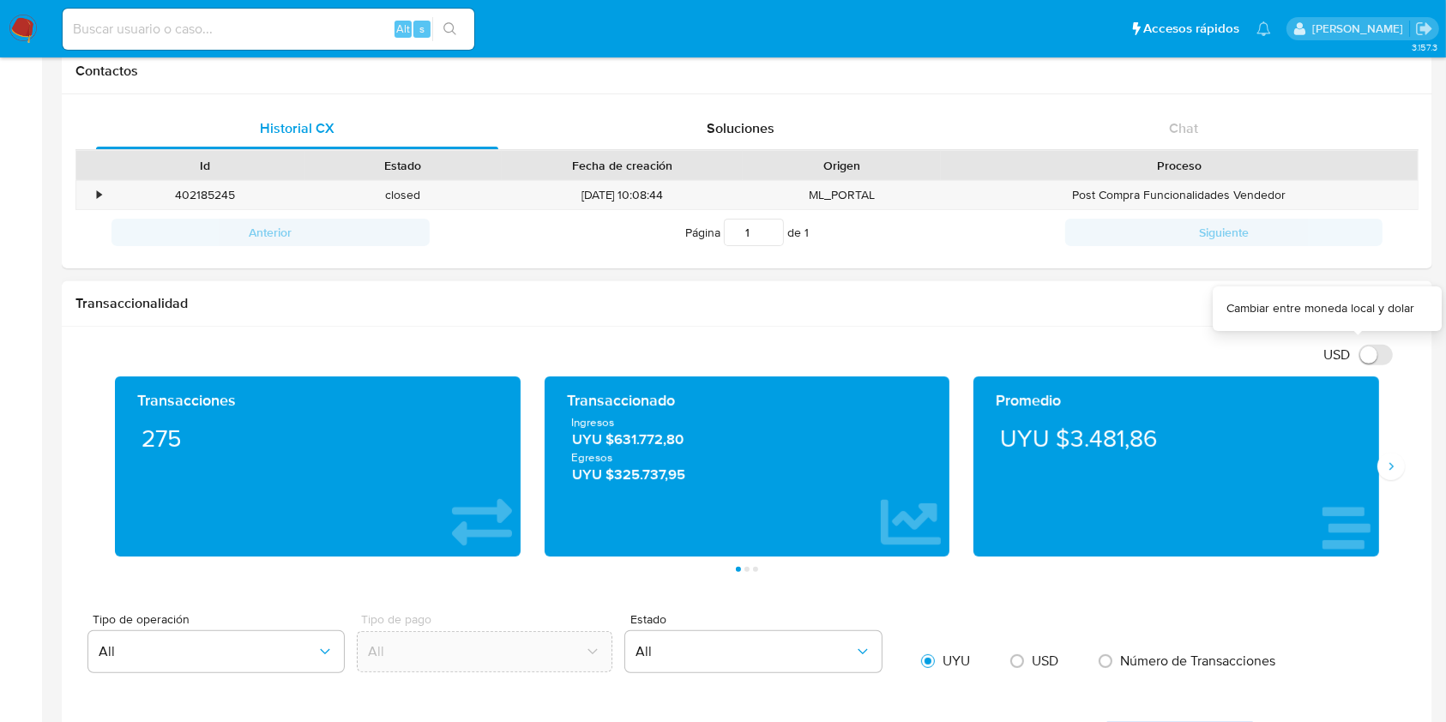
click at [1353, 360] on div "USD" at bounding box center [1358, 355] width 87 height 20
click at [1361, 359] on input "USD" at bounding box center [1376, 355] width 34 height 21
checkbox input "true"
click at [1395, 477] on button "Siguiente" at bounding box center [1390, 466] width 27 height 27
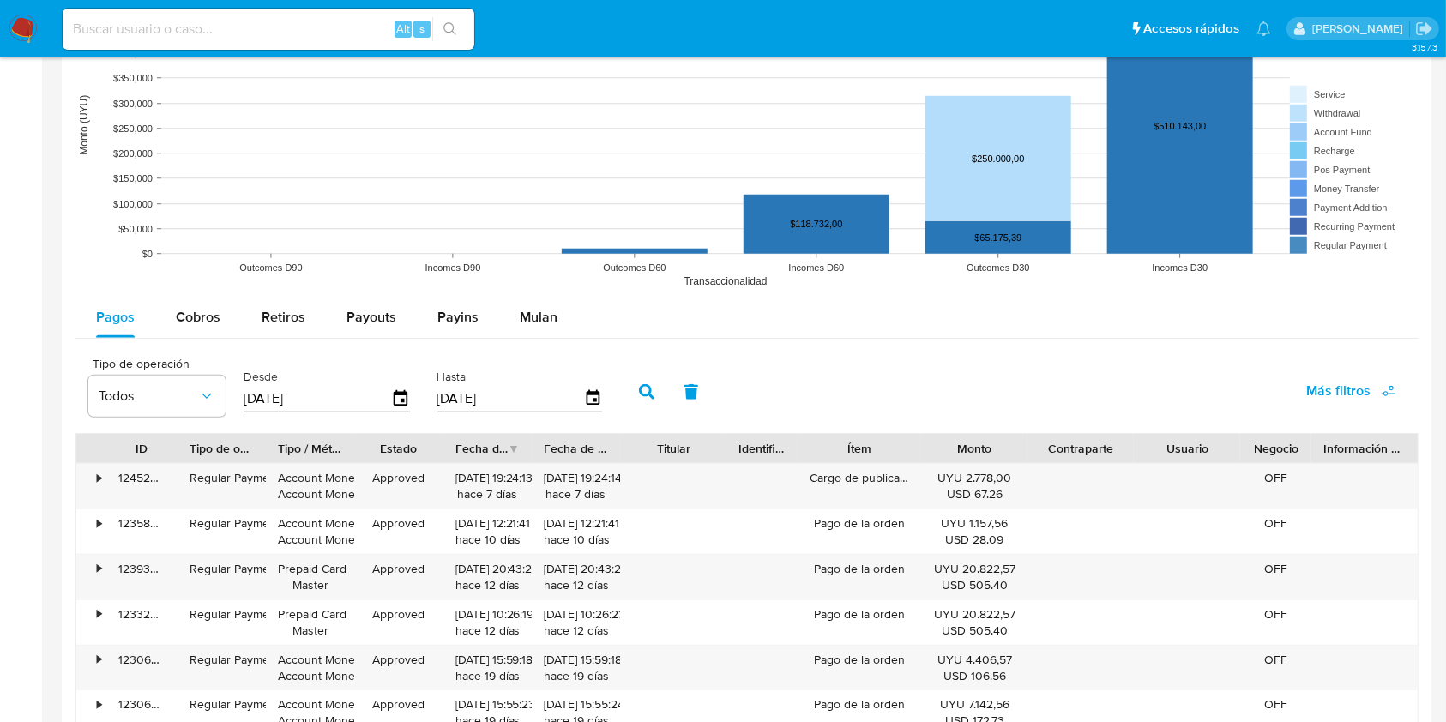
scroll to position [1275, 0]
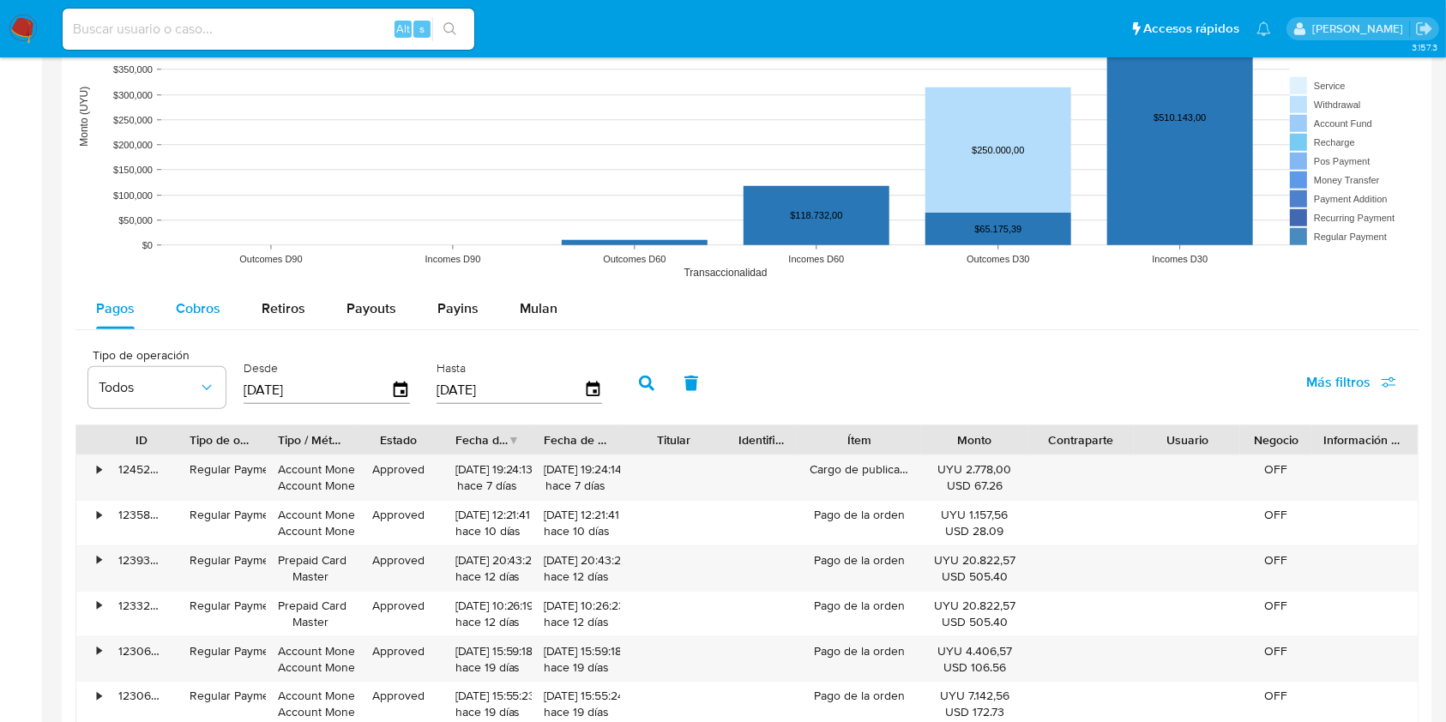
click at [173, 314] on button "Cobros" at bounding box center [198, 308] width 86 height 41
select select "10"
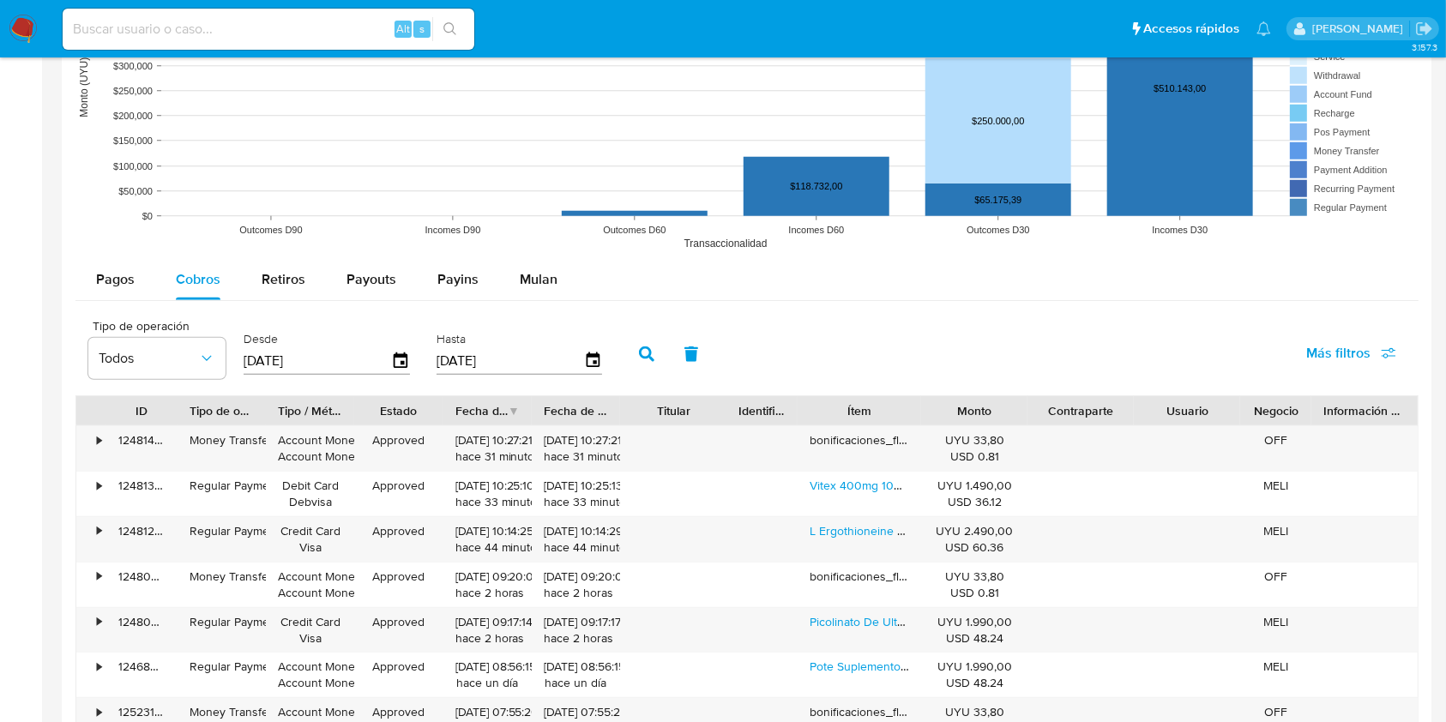
scroll to position [831, 0]
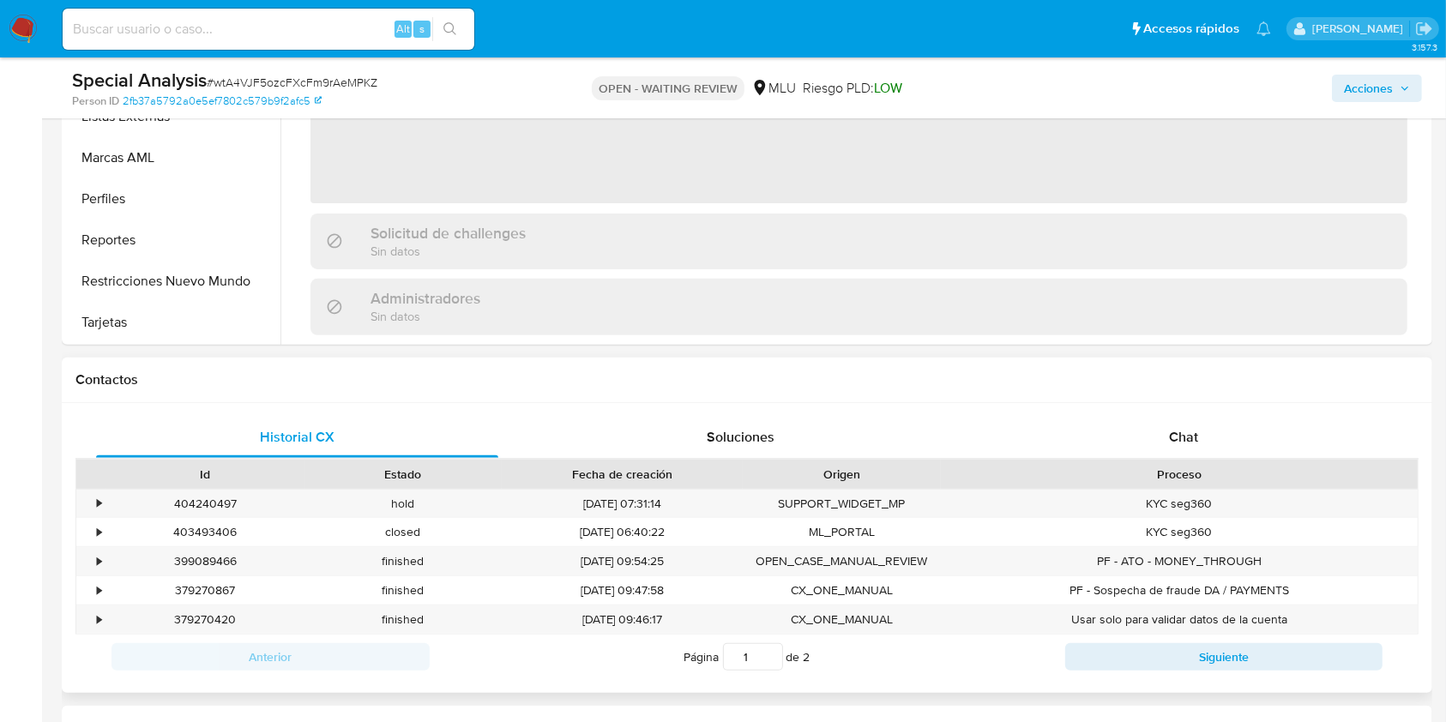
scroll to position [580, 0]
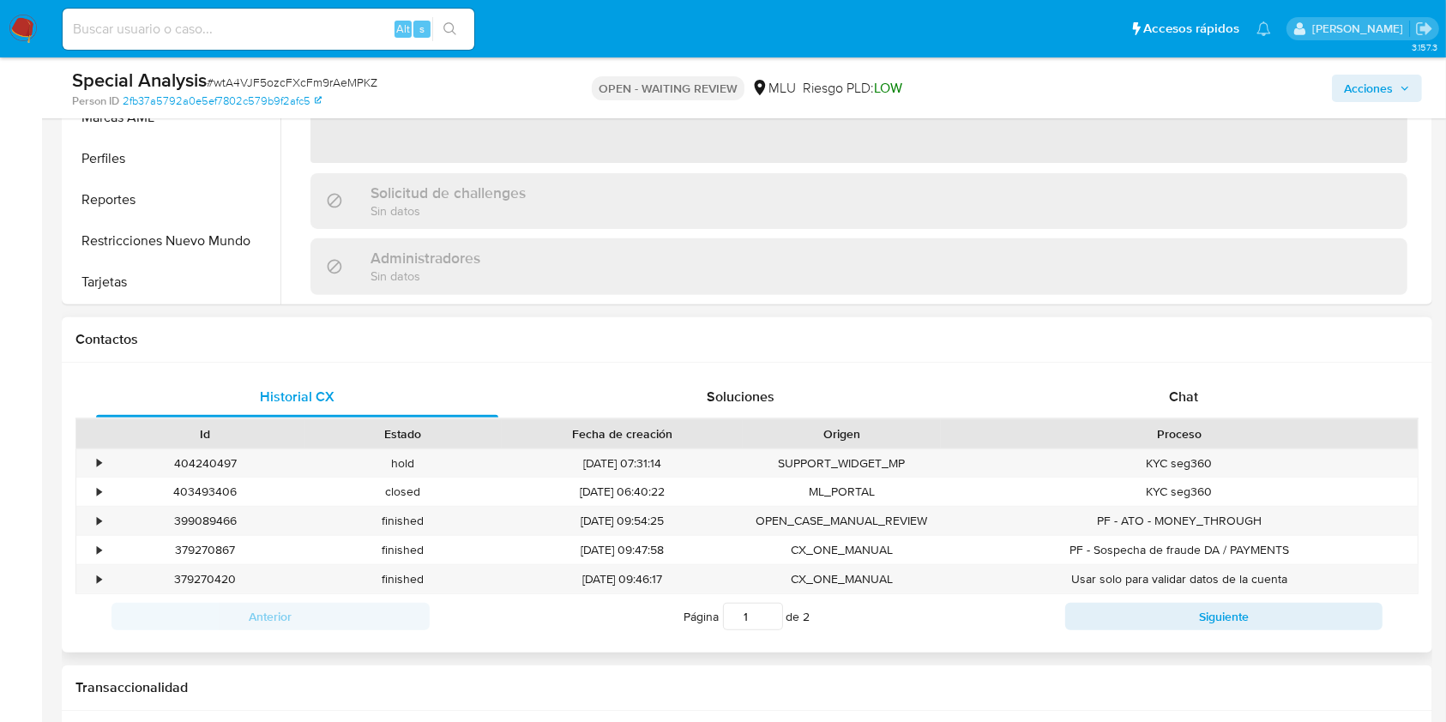
select select "10"
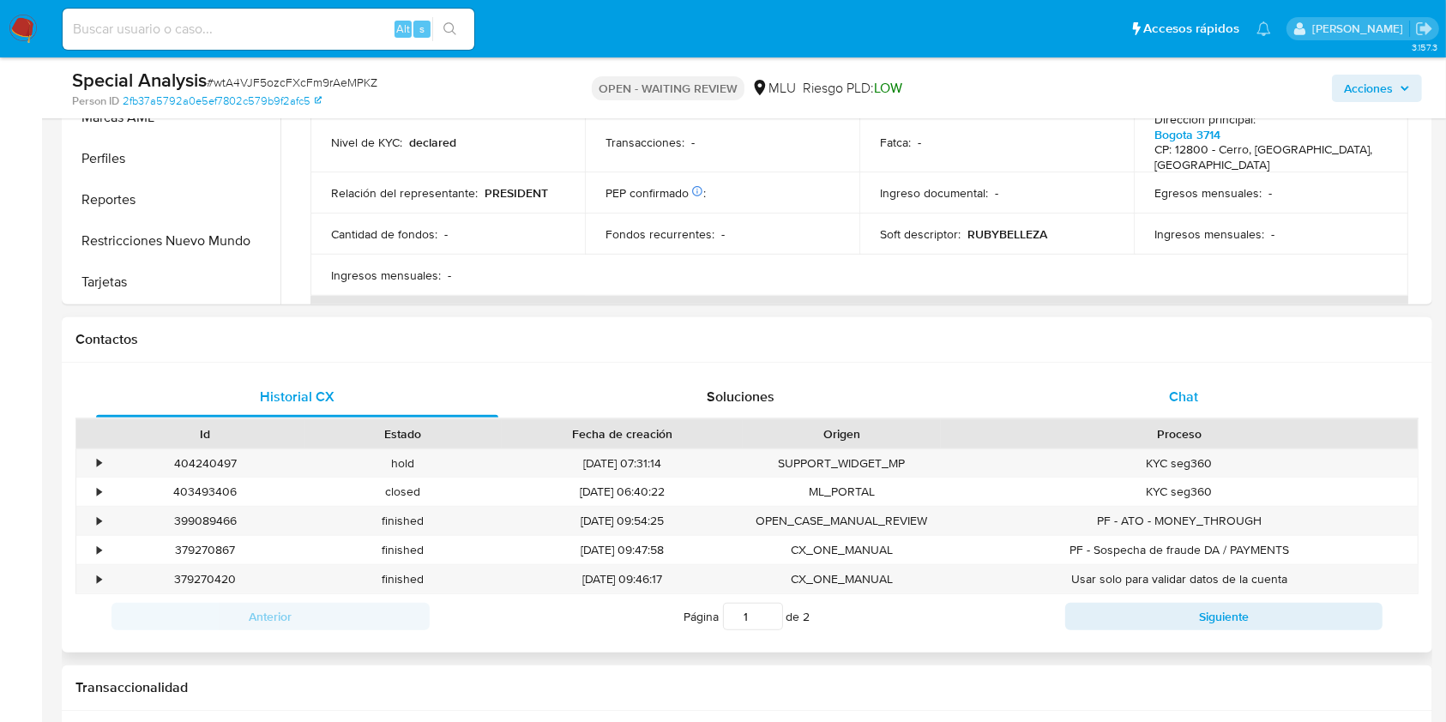
click at [1214, 394] on div "Chat" at bounding box center [1184, 397] width 402 height 41
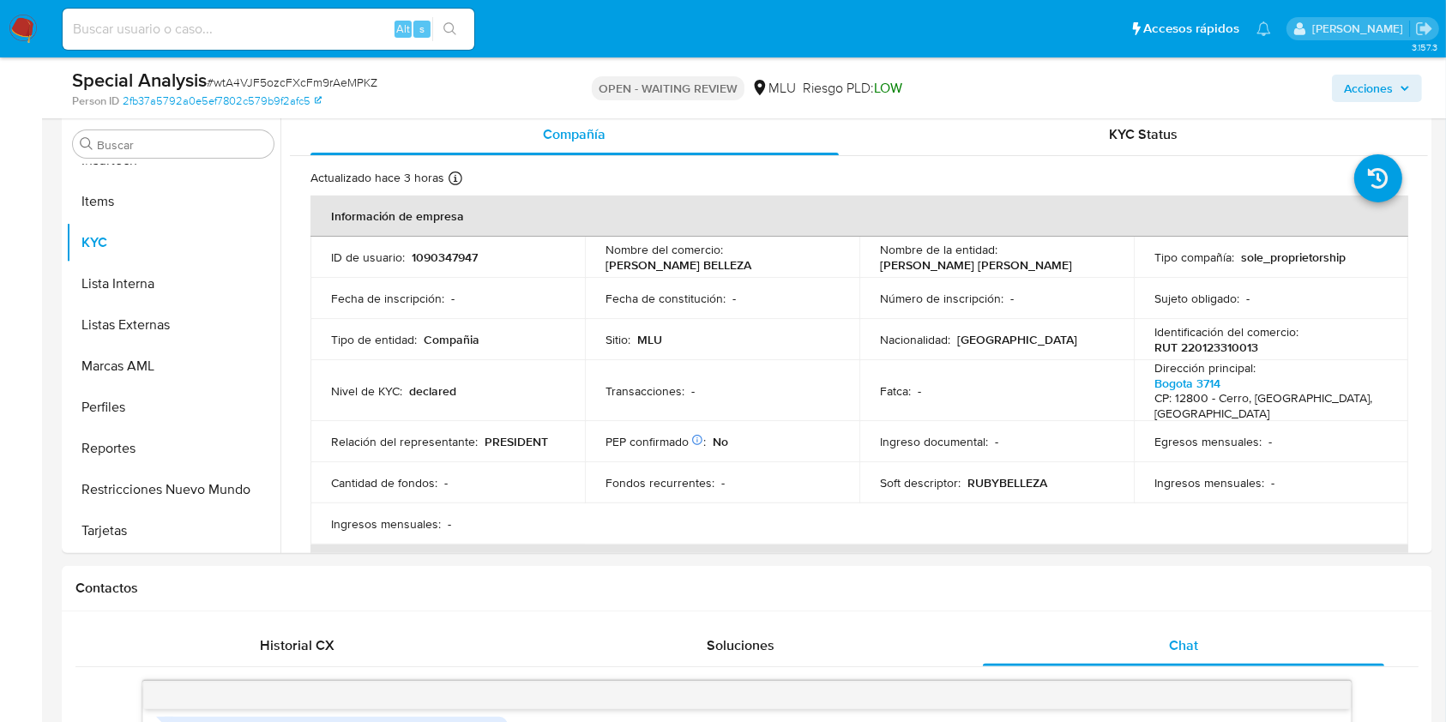
scroll to position [324, 0]
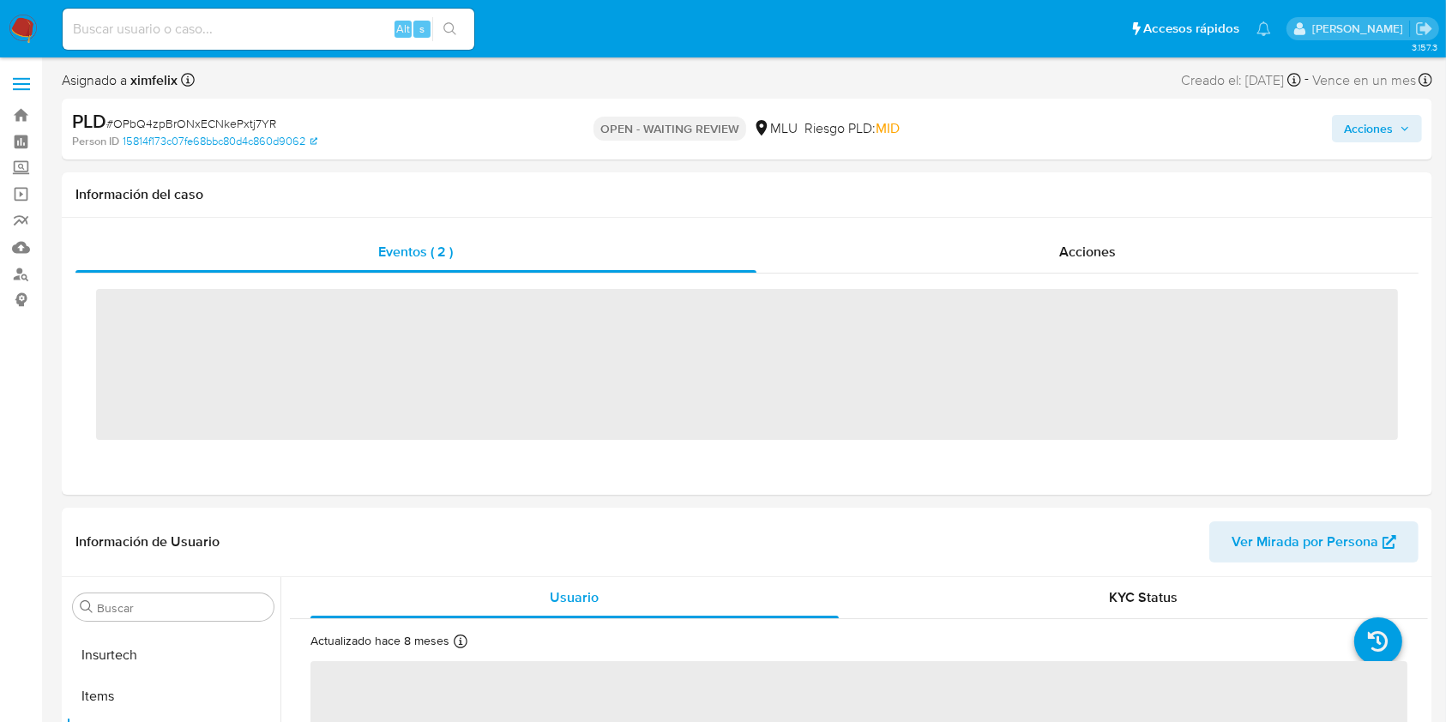
scroll to position [766, 0]
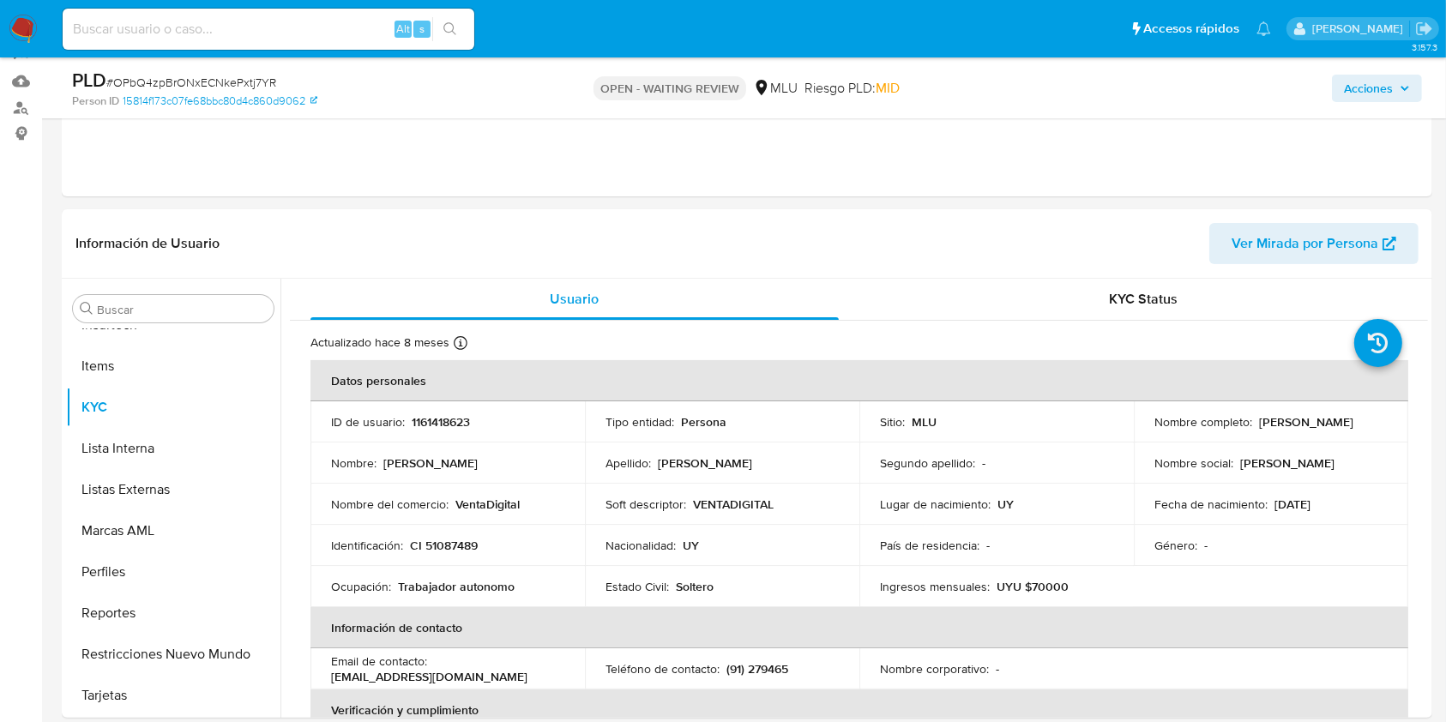
select select "10"
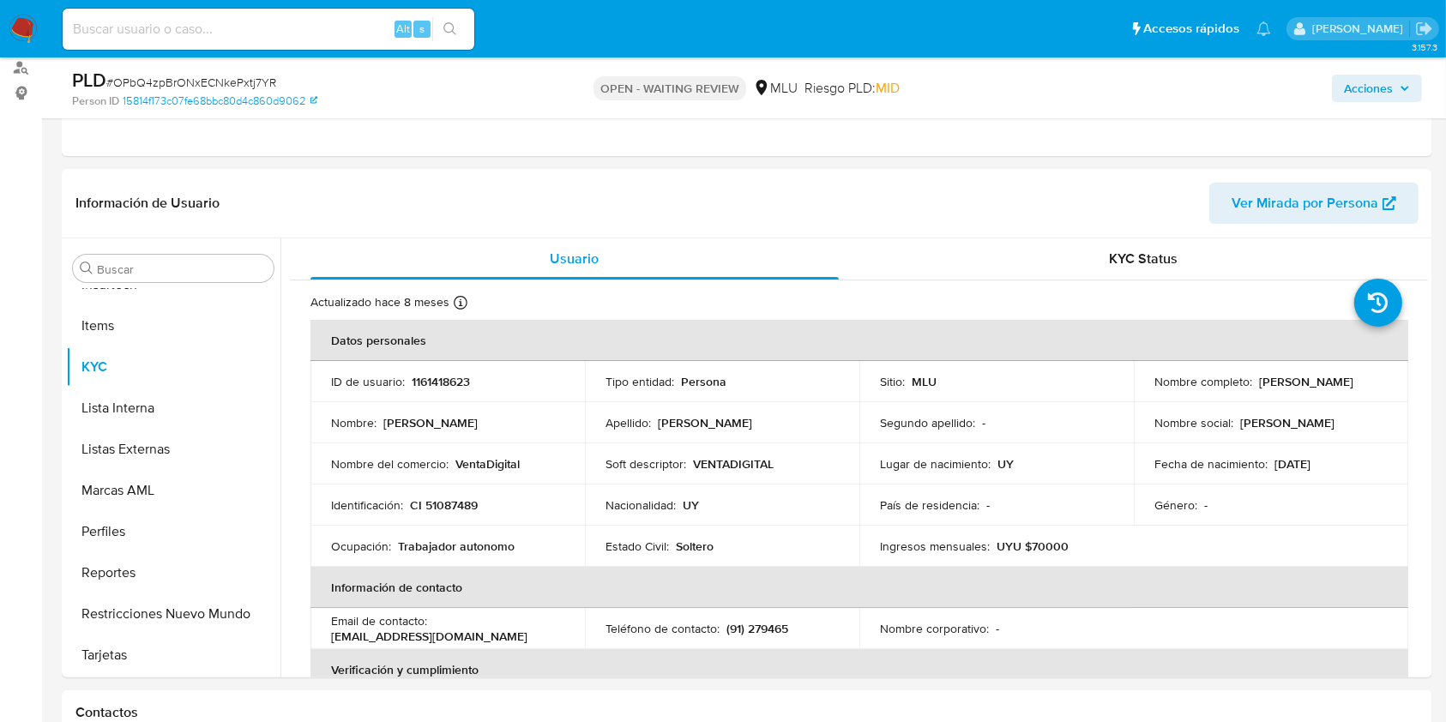
scroll to position [838, 0]
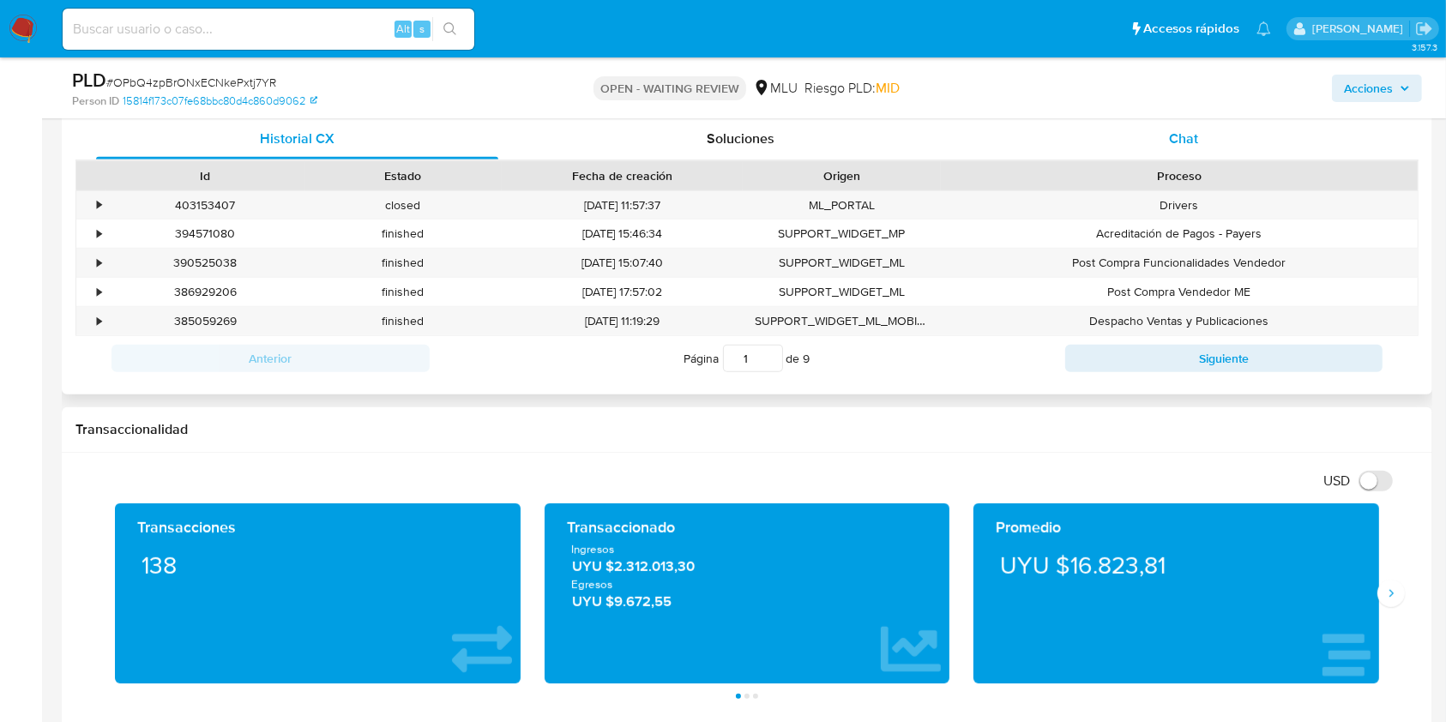
click at [1208, 142] on div "Chat" at bounding box center [1184, 138] width 402 height 41
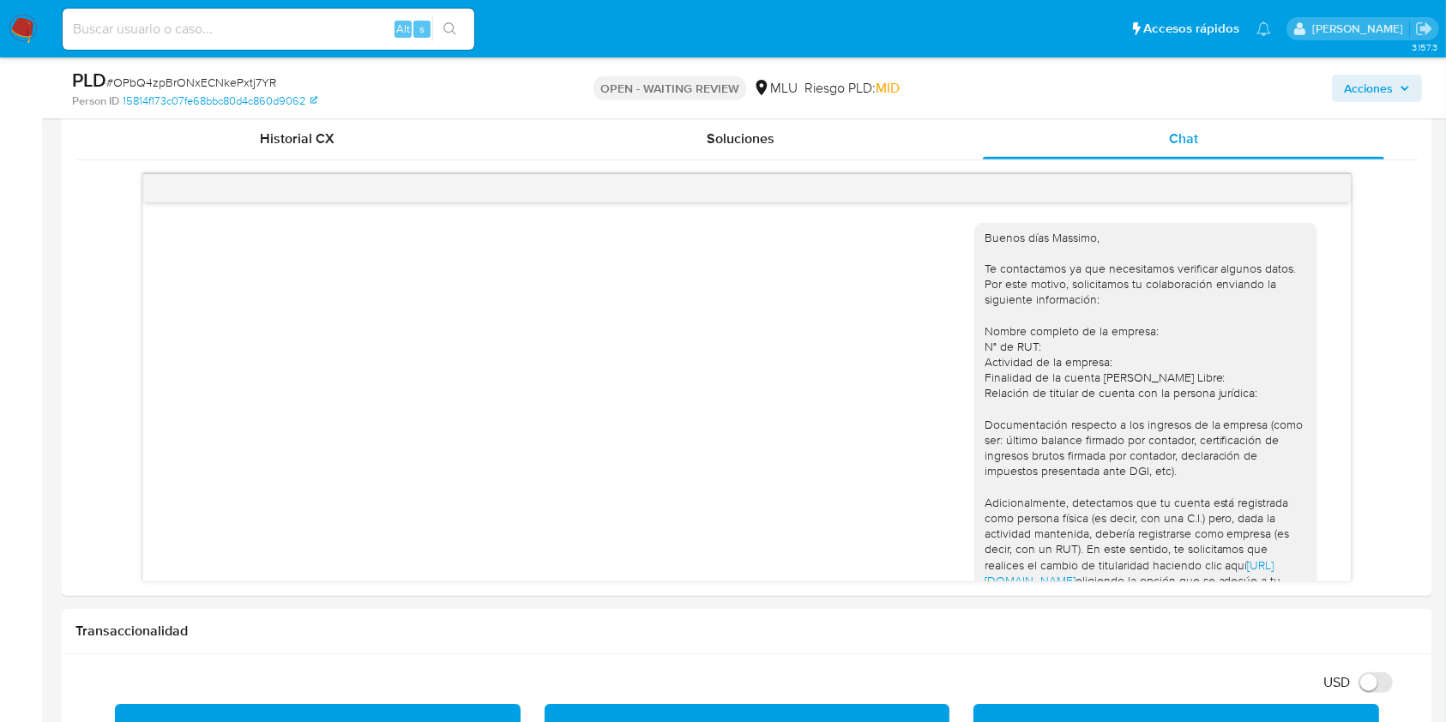
scroll to position [1003, 0]
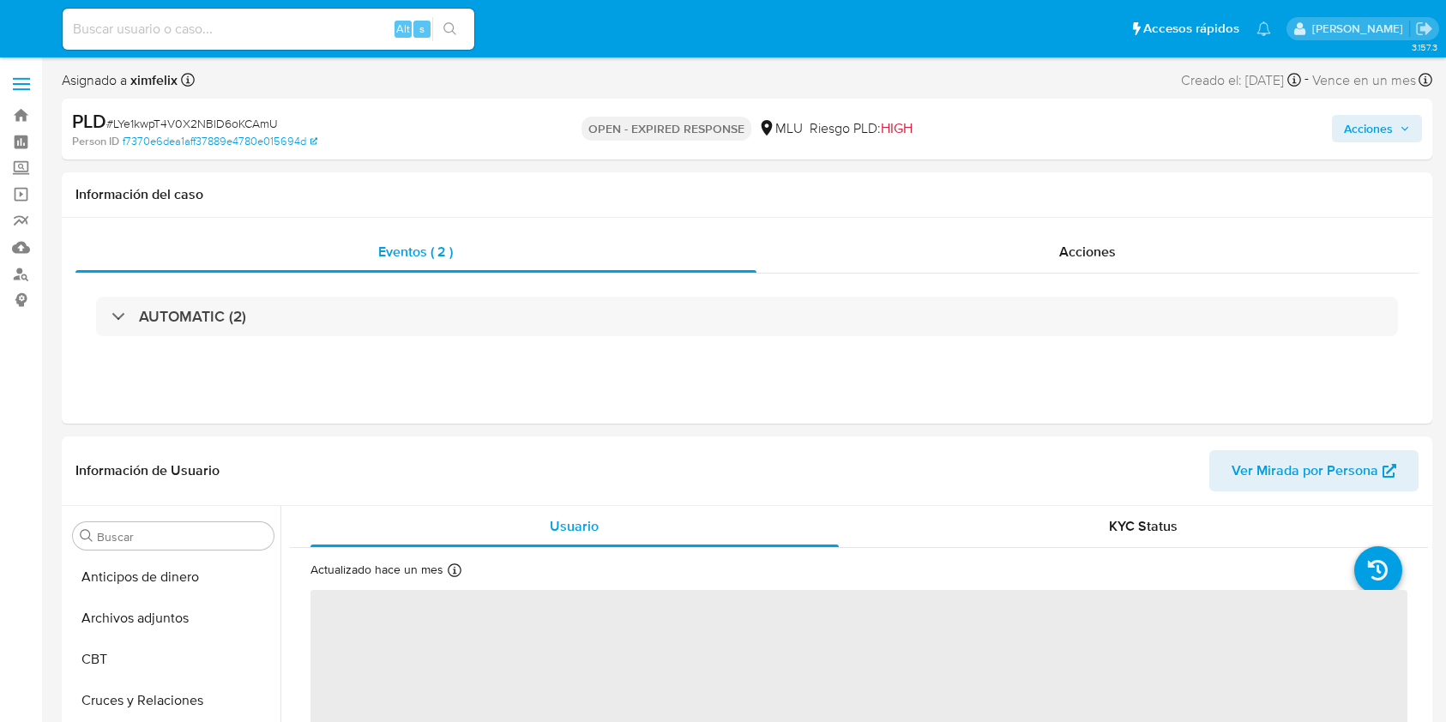
select select "10"
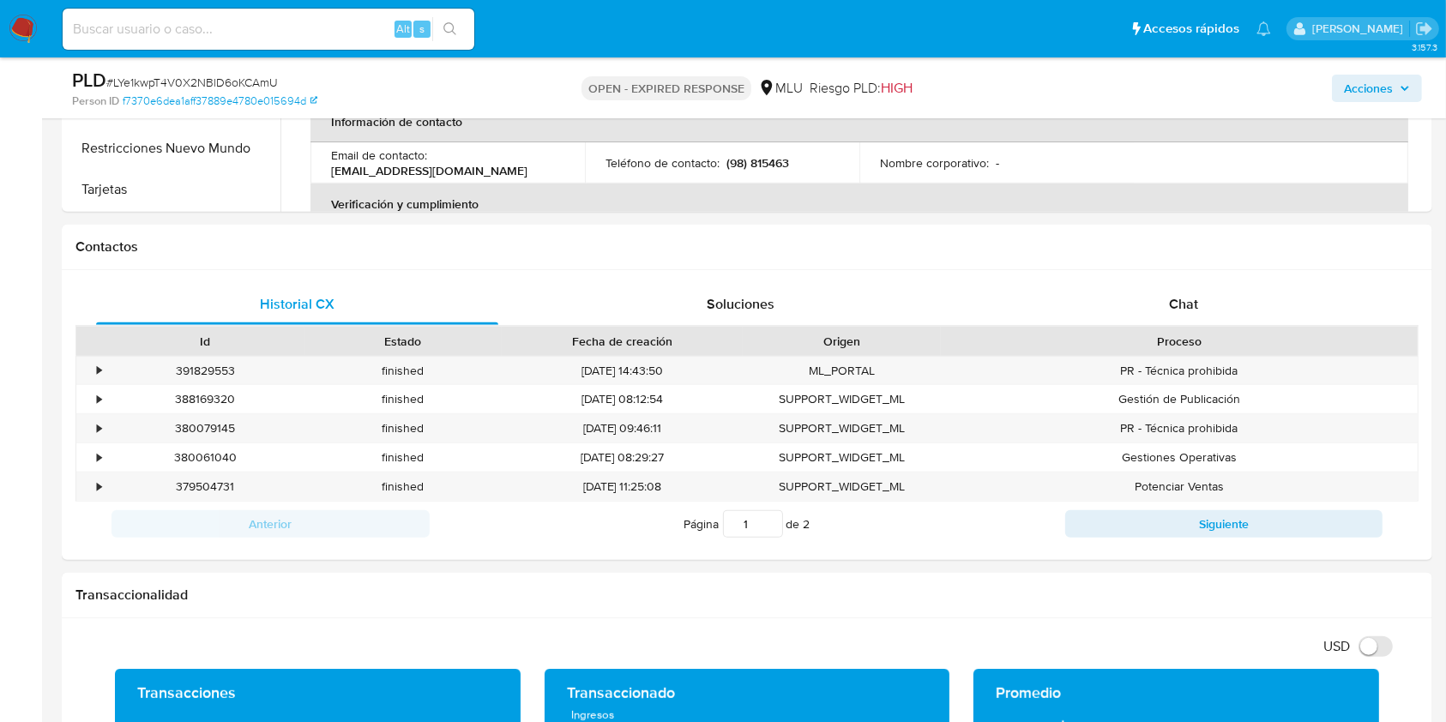
scroll to position [695, 0]
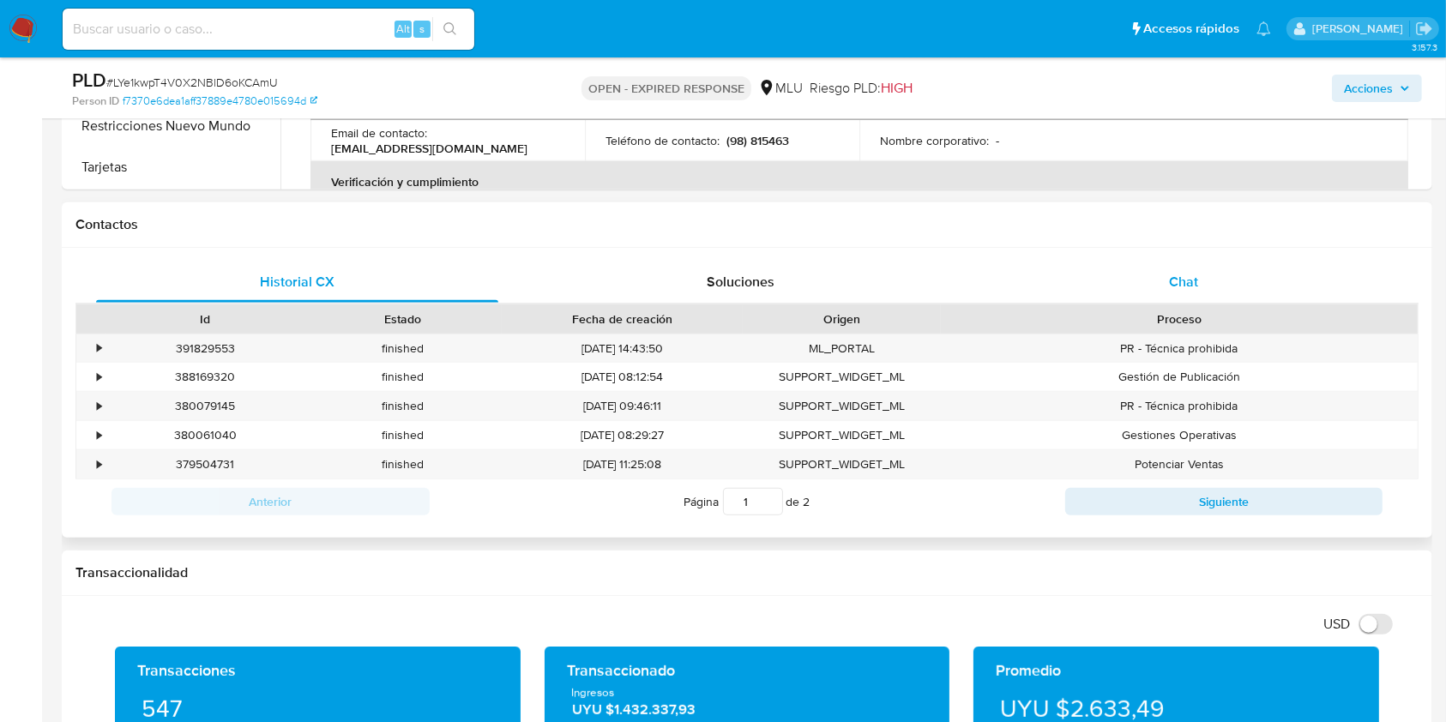
click at [1206, 286] on div "Chat" at bounding box center [1184, 282] width 402 height 41
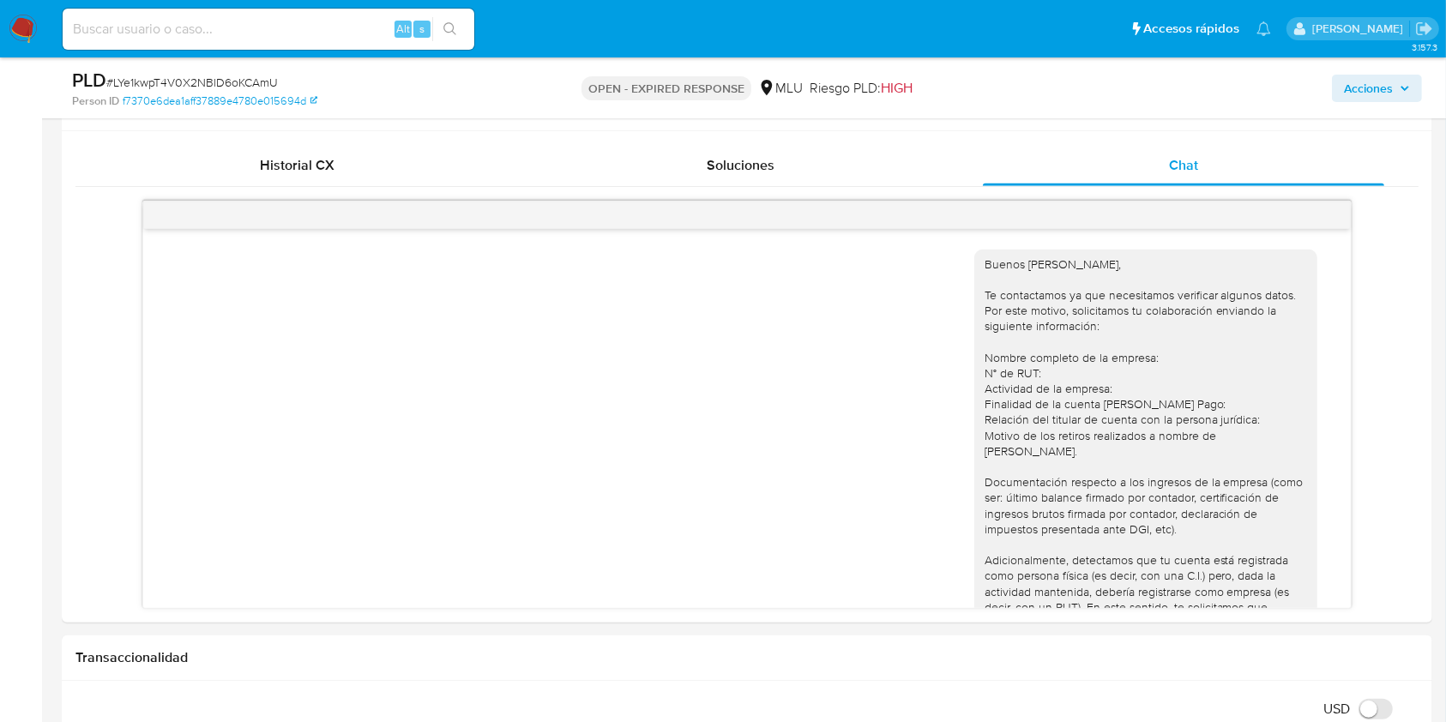
scroll to position [470, 0]
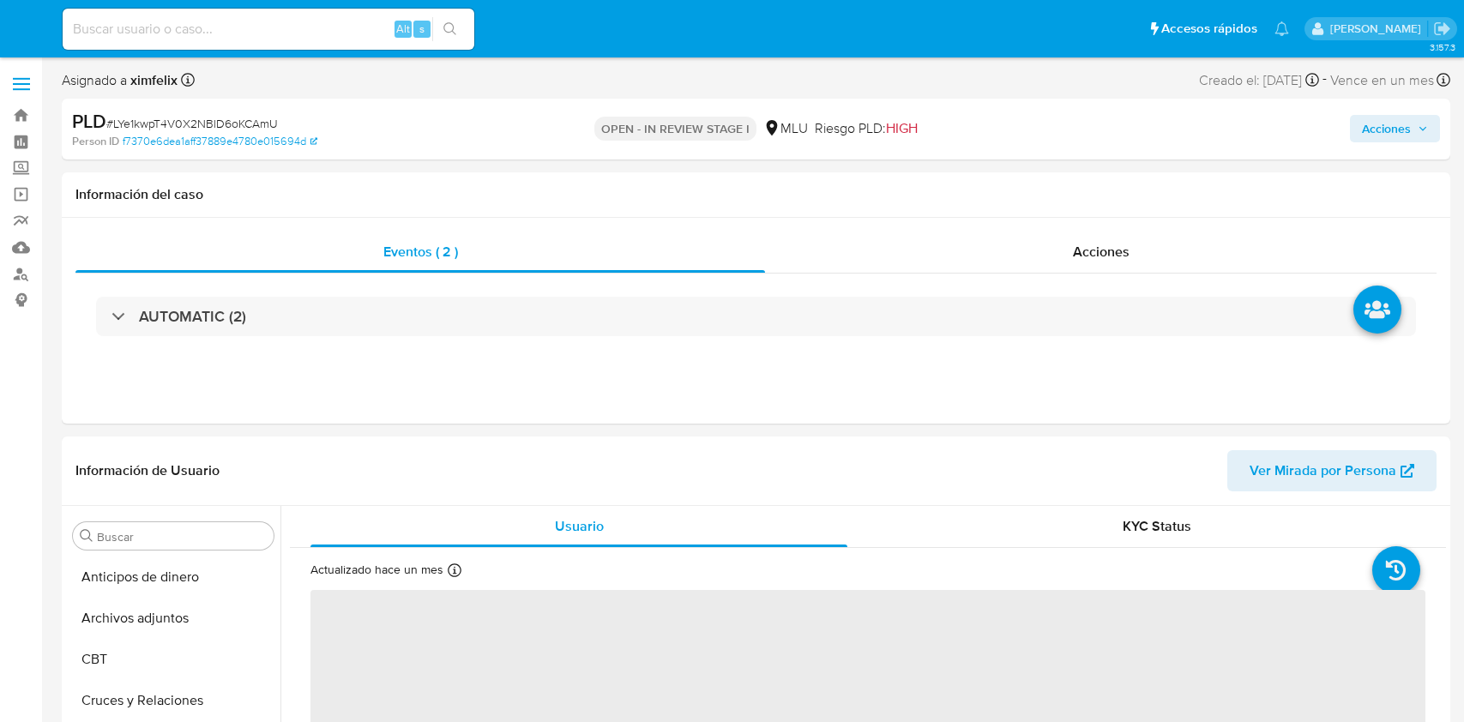
select select "10"
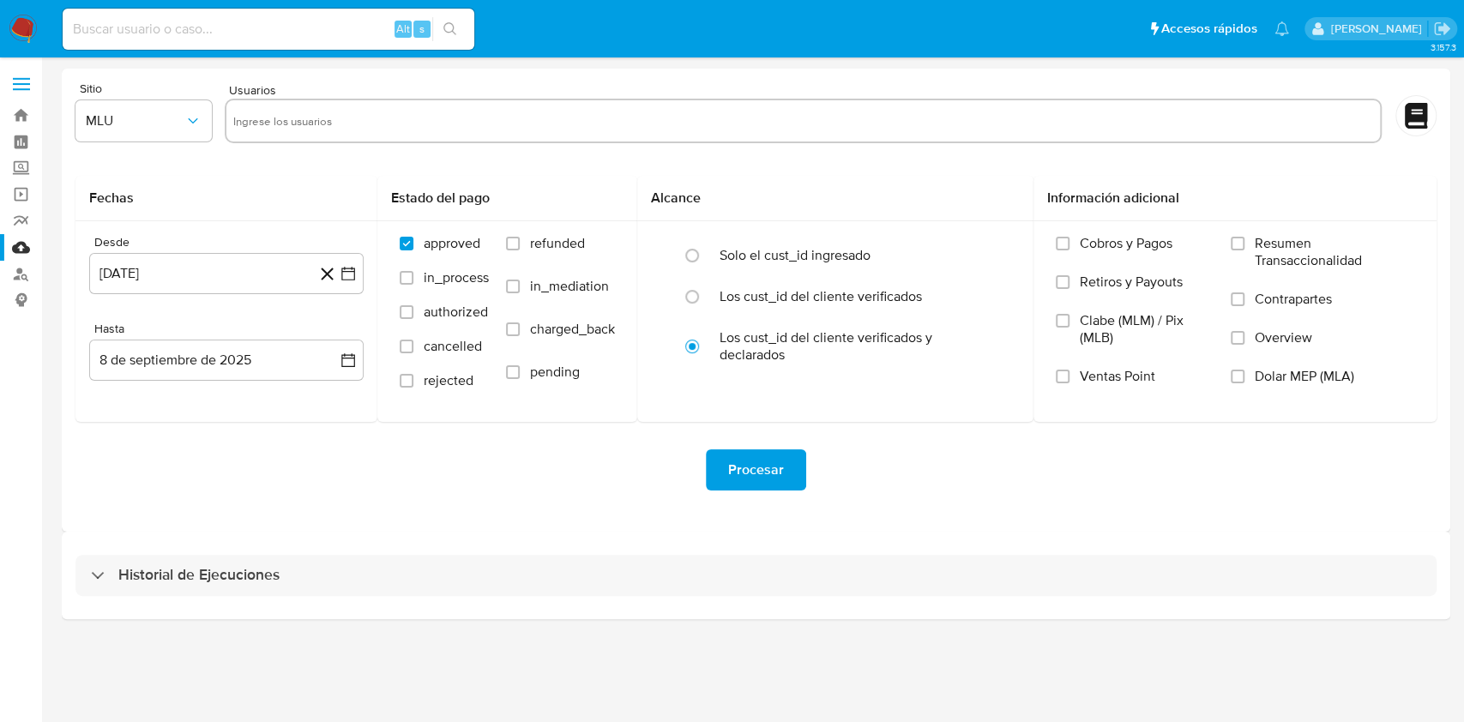
click at [473, 136] on div at bounding box center [803, 121] width 1157 height 45
click at [473, 131] on input "text" at bounding box center [803, 120] width 1140 height 27
paste input "82481524"
type input "82481524"
click at [215, 280] on button "[DATE]" at bounding box center [226, 273] width 274 height 41
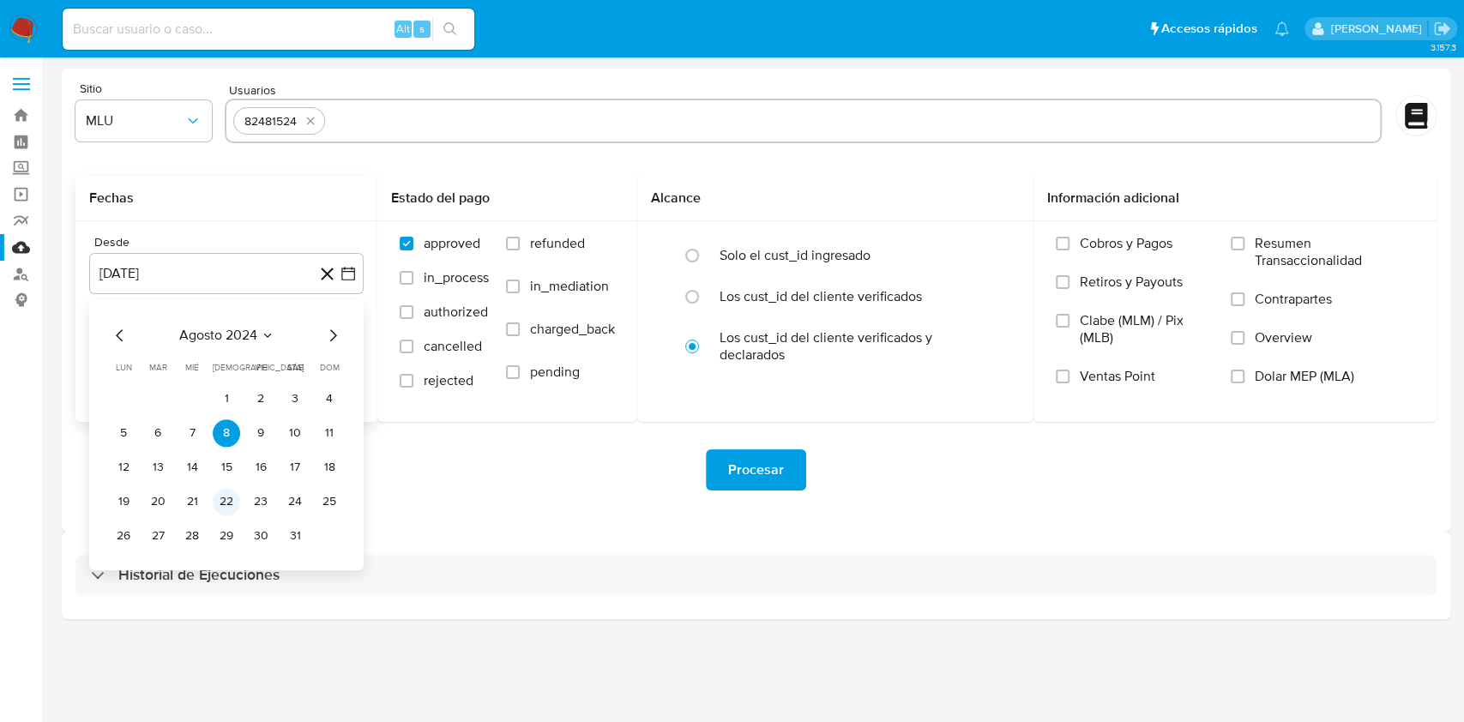
click at [226, 503] on button "22" at bounding box center [226, 501] width 27 height 27
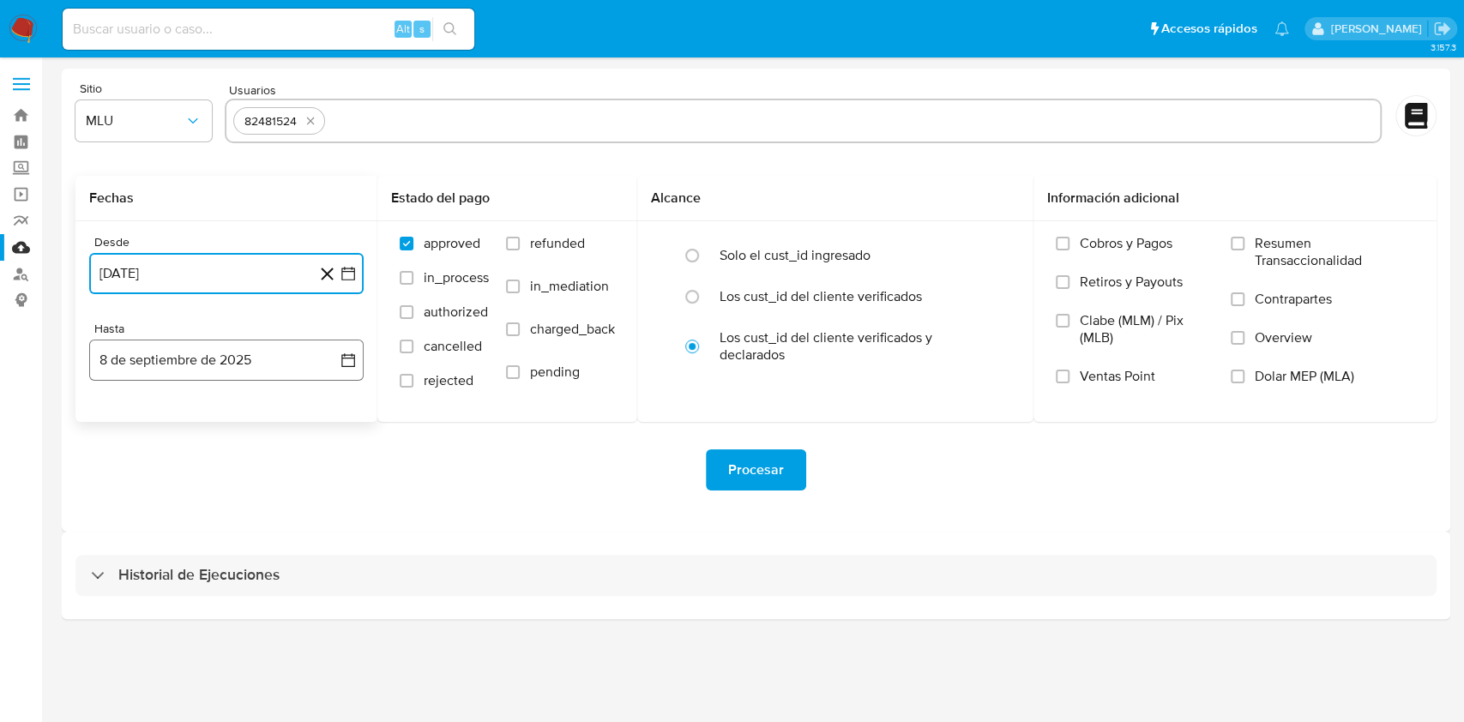
click at [232, 368] on button "8 de septiembre de 2025" at bounding box center [226, 360] width 274 height 41
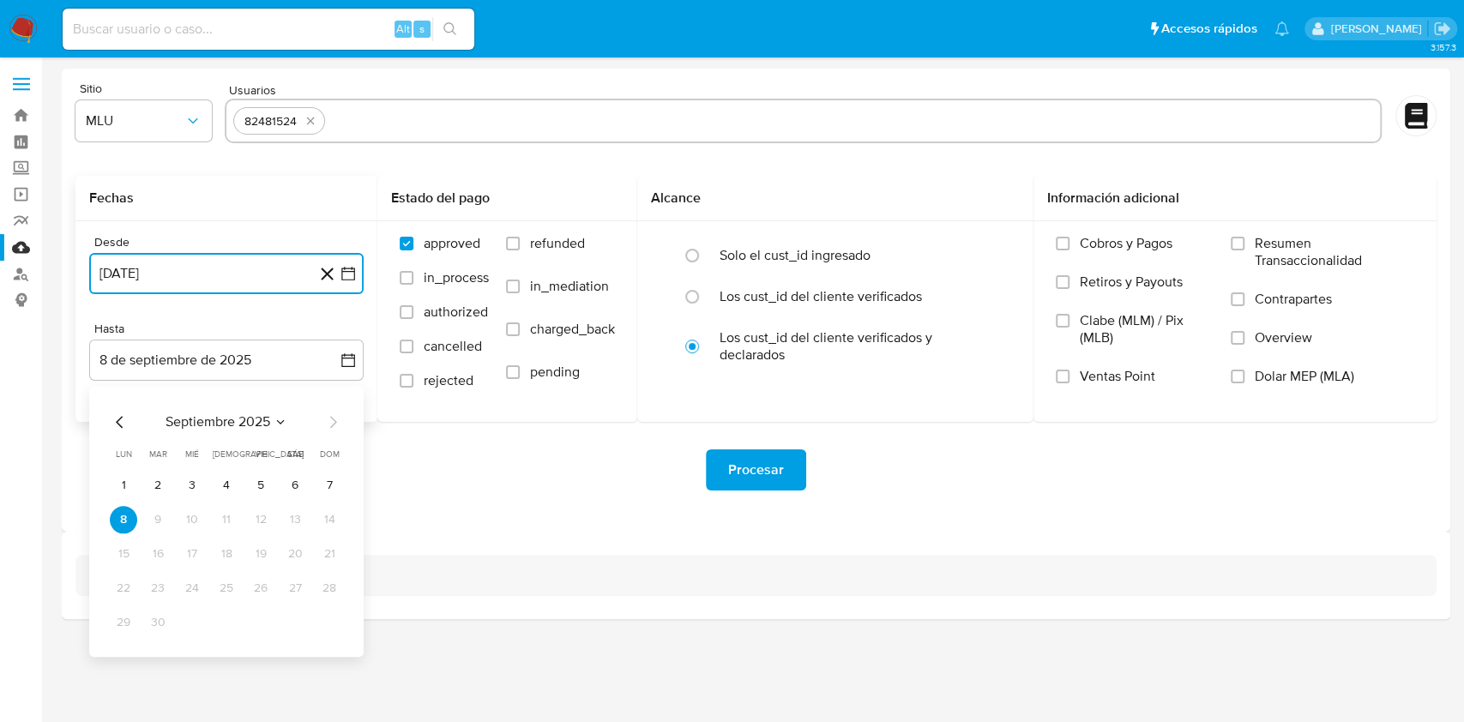
click at [124, 423] on icon "Mes anterior" at bounding box center [120, 422] width 21 height 21
click at [231, 589] on button "21" at bounding box center [226, 588] width 27 height 27
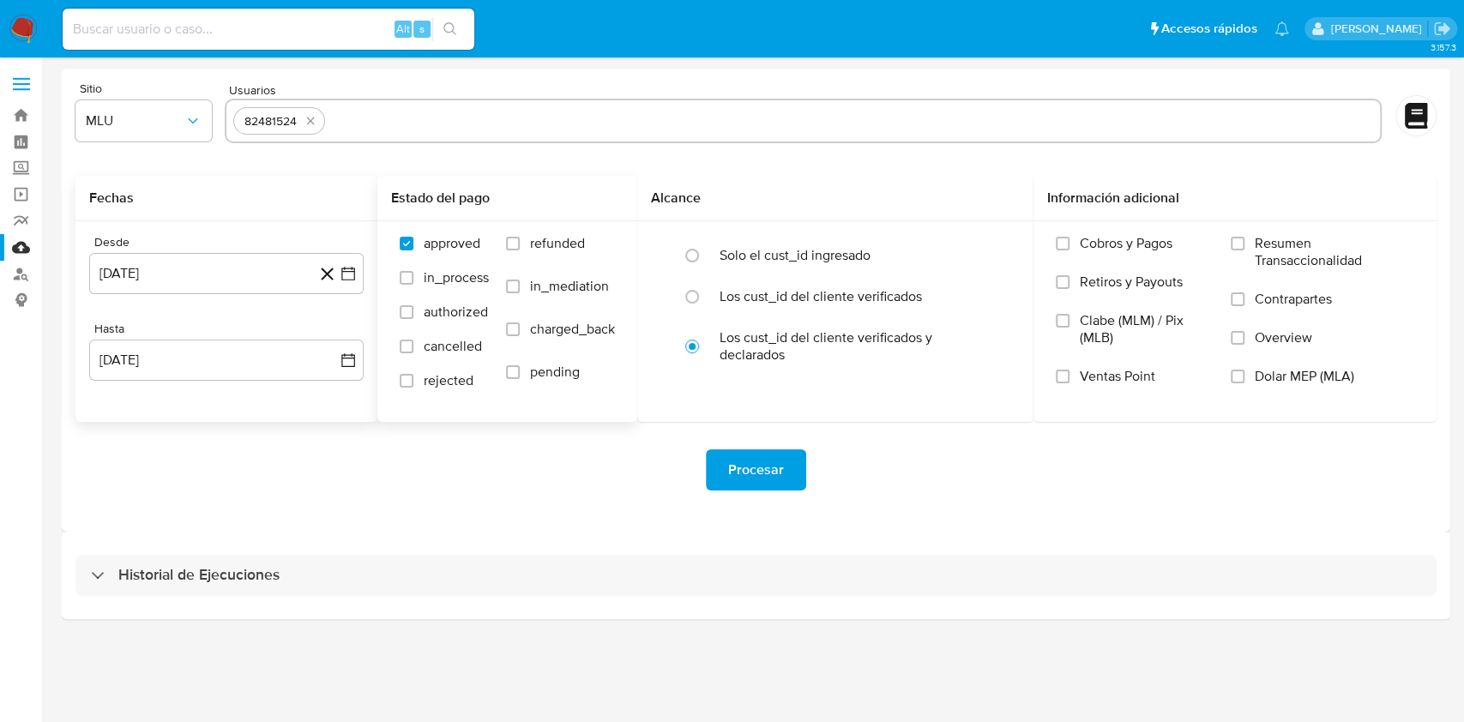
click at [556, 249] on span "refunded" at bounding box center [557, 243] width 55 height 17
click at [520, 249] on input "refunded" at bounding box center [513, 244] width 14 height 14
checkbox input "true"
click at [578, 333] on span "charged_back" at bounding box center [572, 329] width 85 height 17
click at [520, 333] on input "charged_back" at bounding box center [513, 329] width 14 height 14
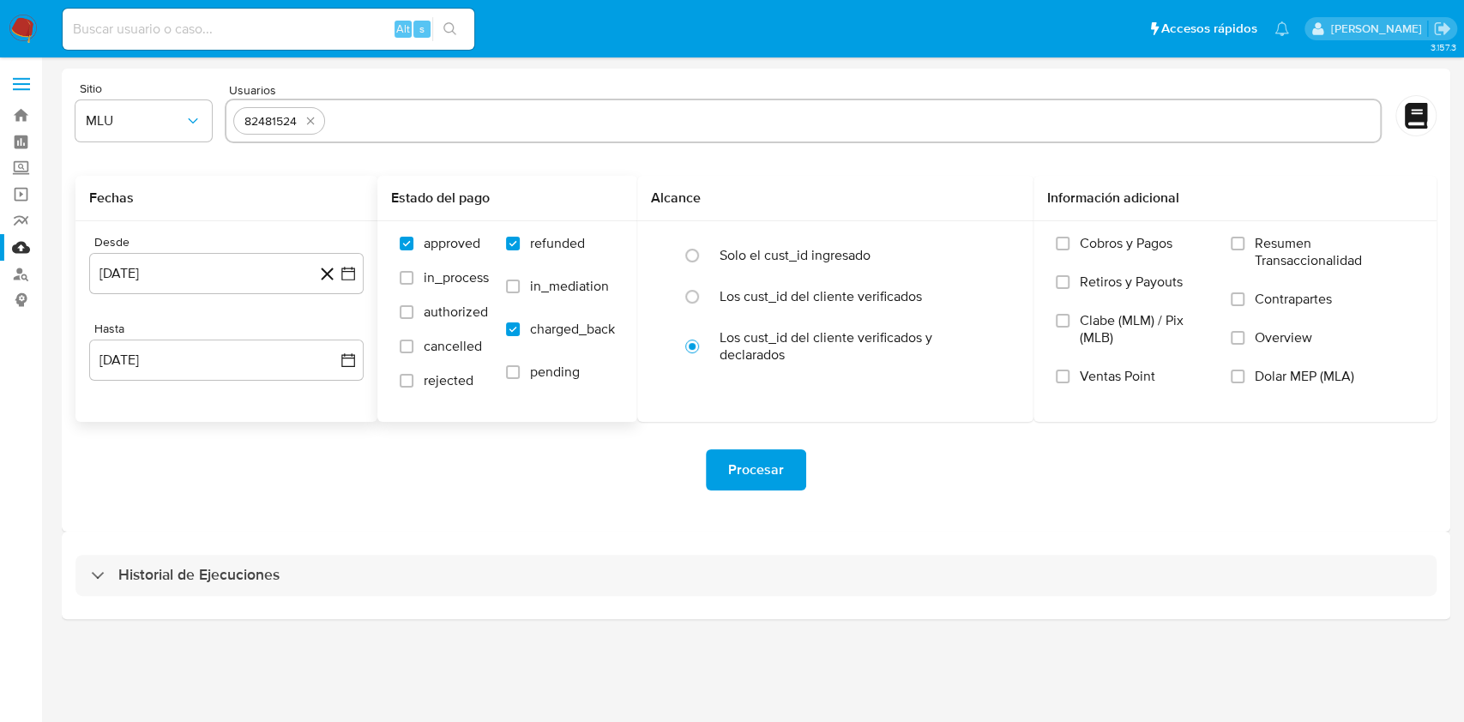
checkbox input "true"
click at [736, 461] on span "Procesar" at bounding box center [756, 470] width 56 height 38
